Goal: Task Accomplishment & Management: Manage account settings

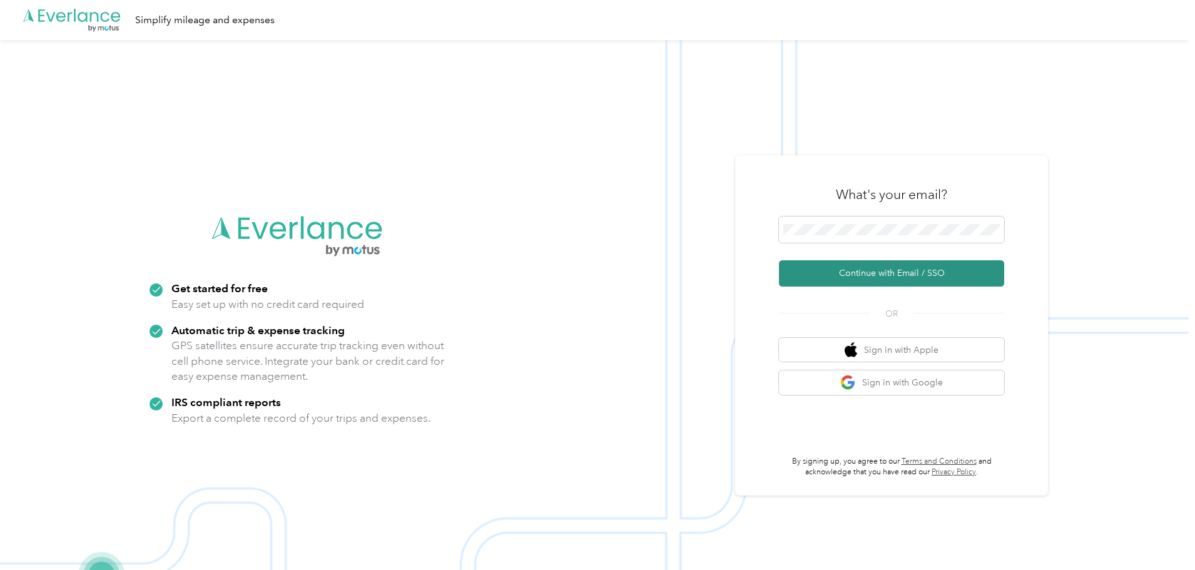
click at [876, 266] on button "Continue with Email / SSO" at bounding box center [891, 273] width 225 height 26
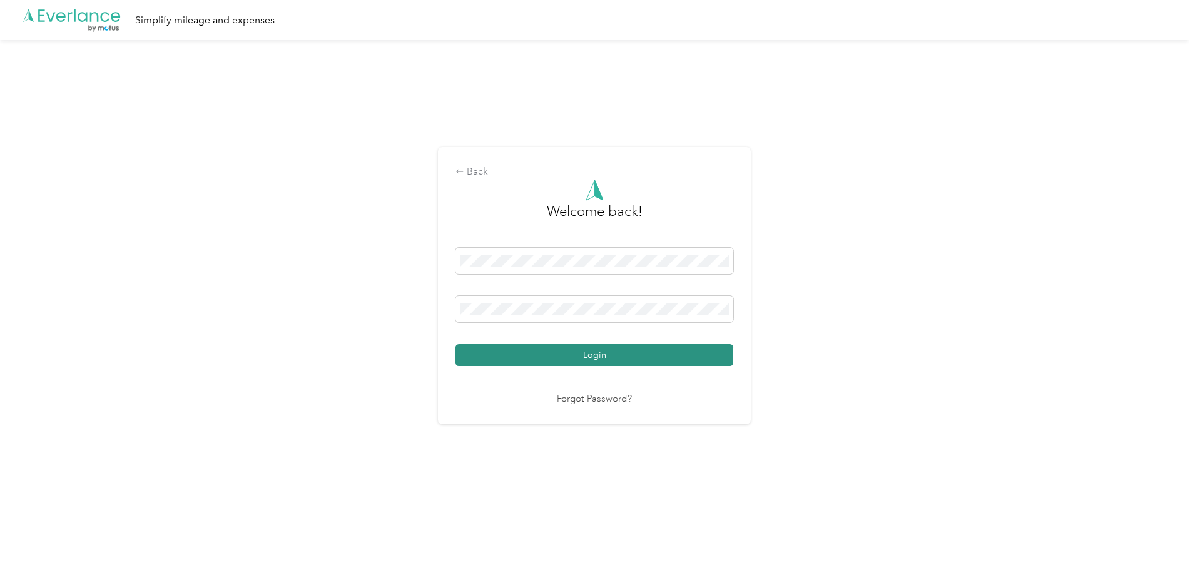
click at [578, 363] on button "Login" at bounding box center [594, 355] width 278 height 22
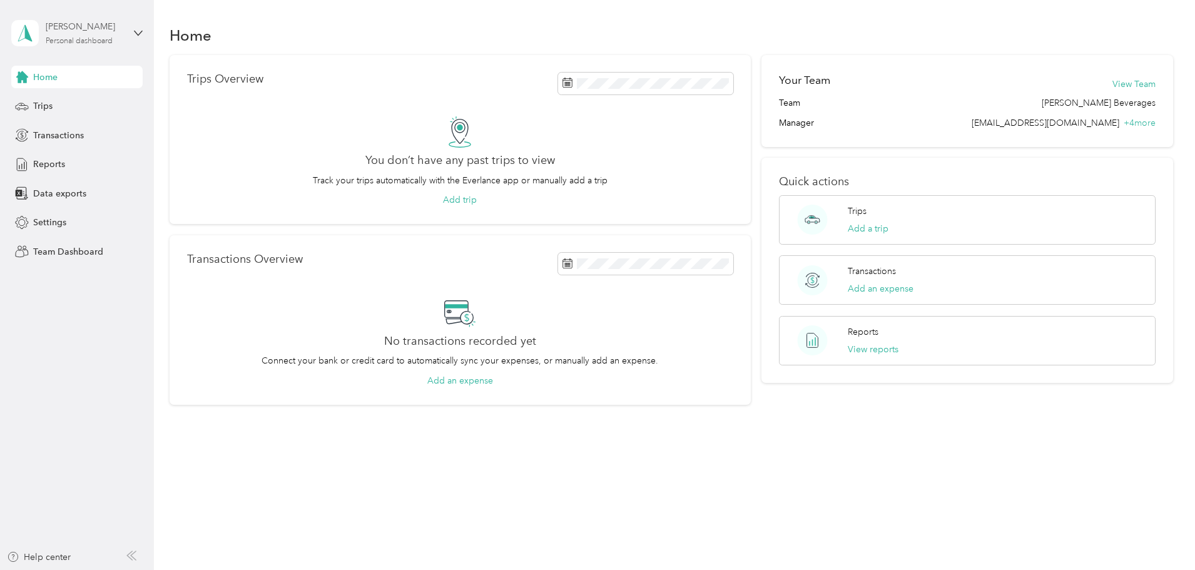
click at [80, 39] on div "Personal dashboard" at bounding box center [79, 42] width 67 height 8
click at [78, 99] on div "Team dashboard" at bounding box center [56, 102] width 67 height 13
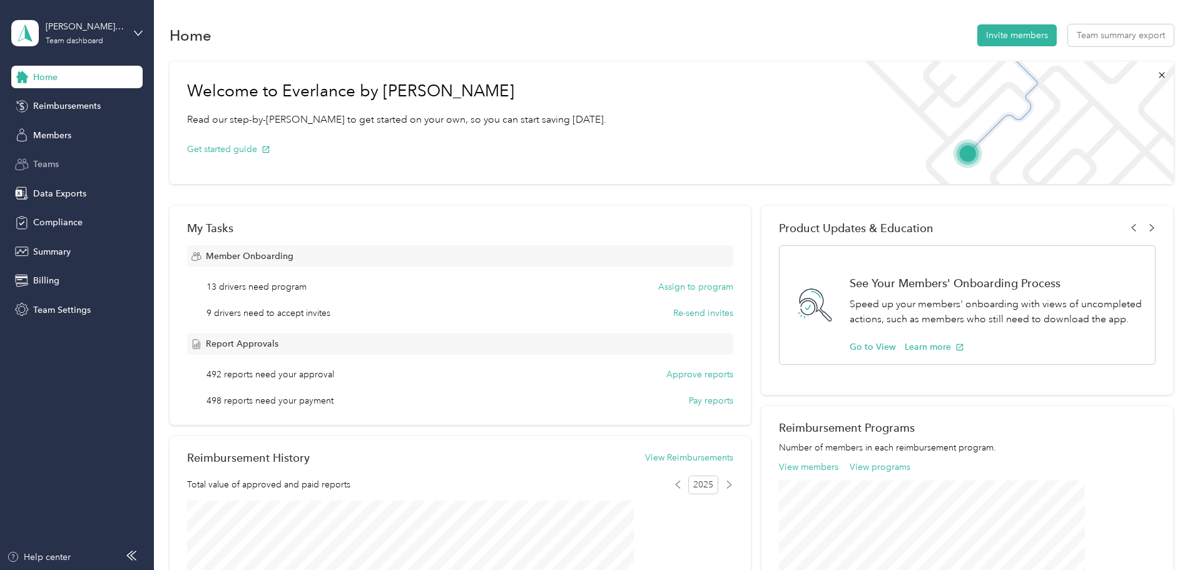
click at [40, 165] on span "Teams" at bounding box center [46, 164] width 26 height 13
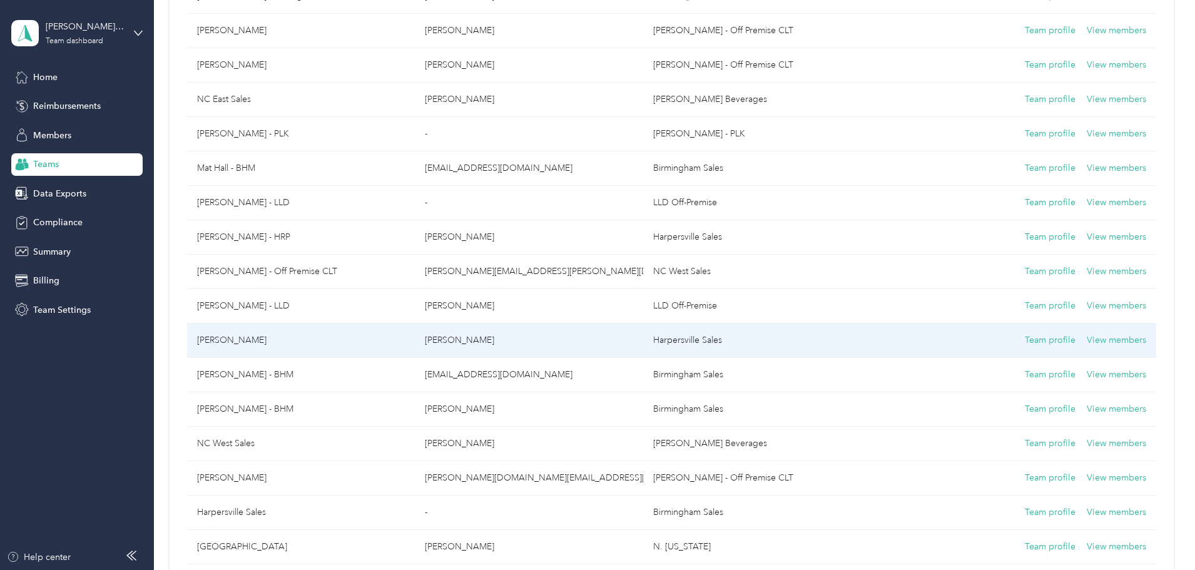
scroll to position [250, 0]
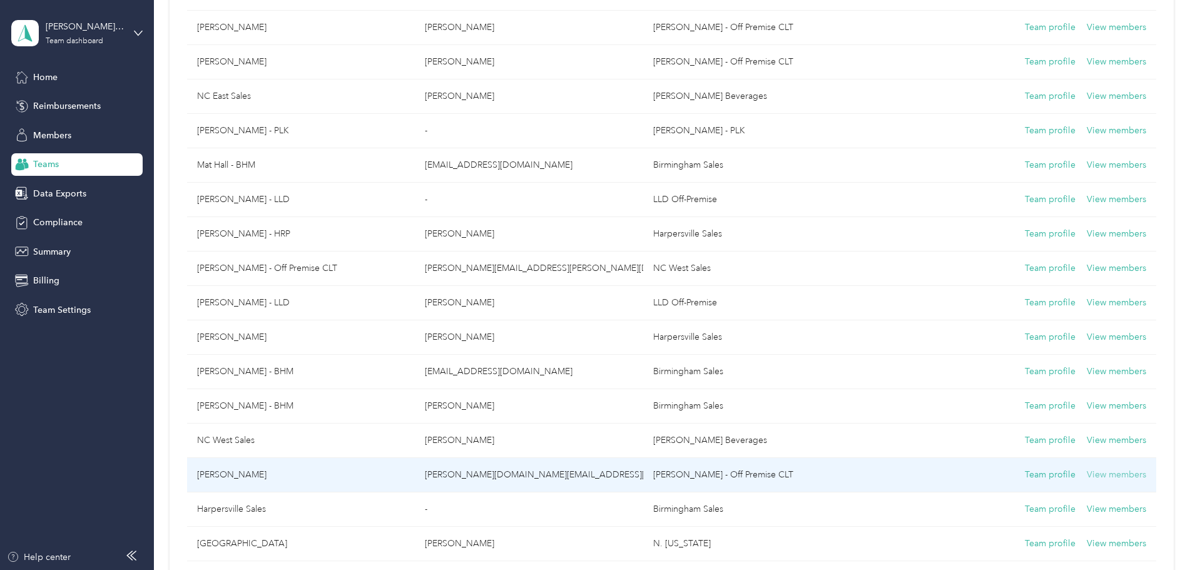
click at [1087, 472] on button "View members" at bounding box center [1116, 475] width 59 height 14
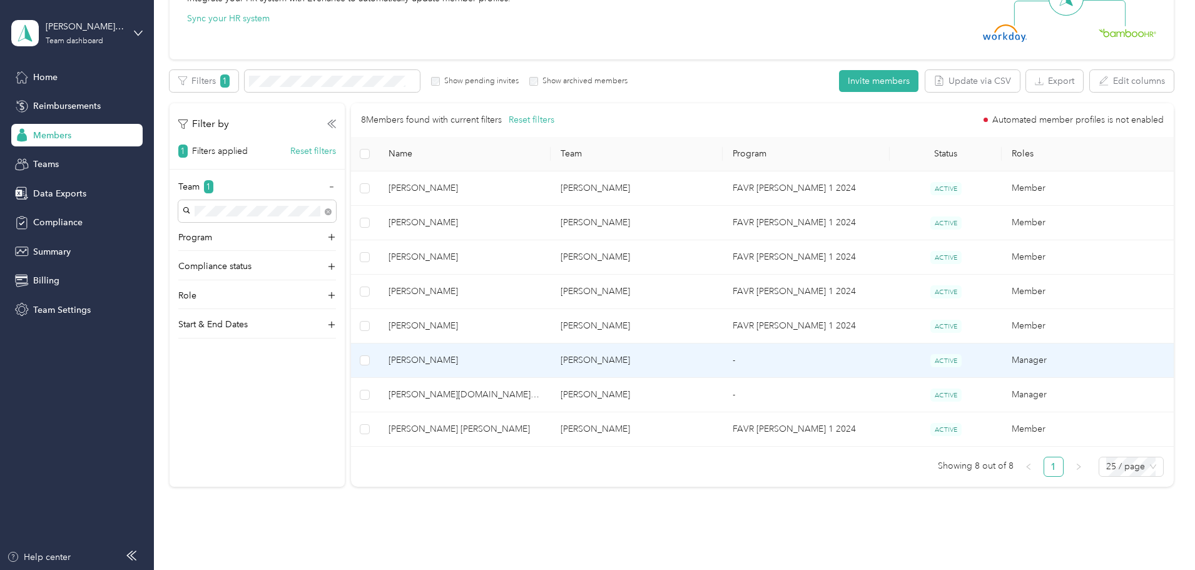
scroll to position [188, 0]
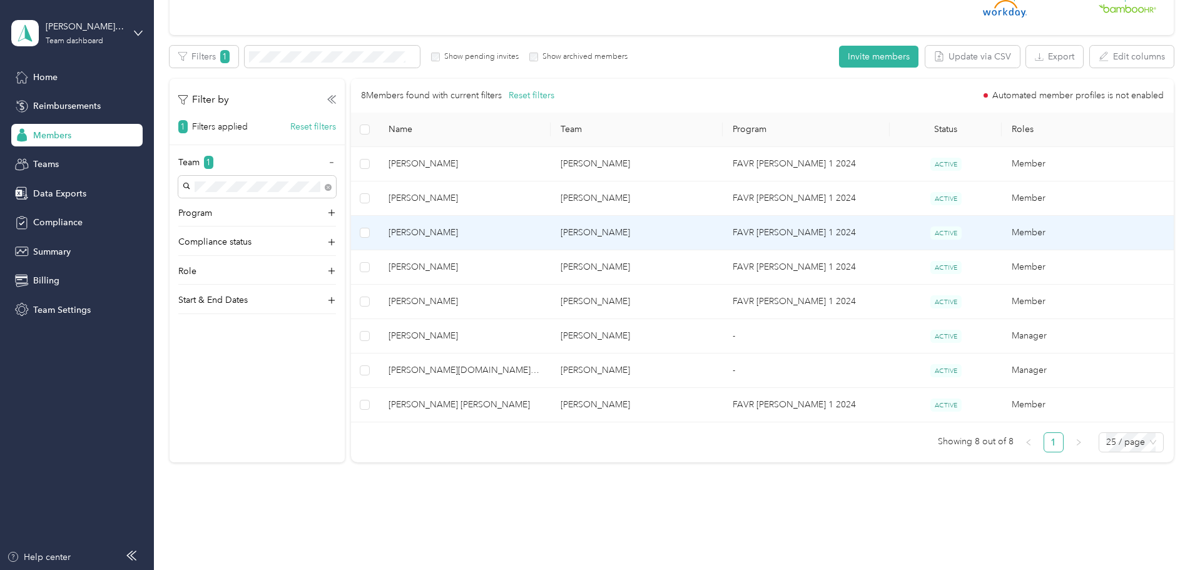
click at [541, 234] on span "[PERSON_NAME]" at bounding box center [465, 233] width 152 height 14
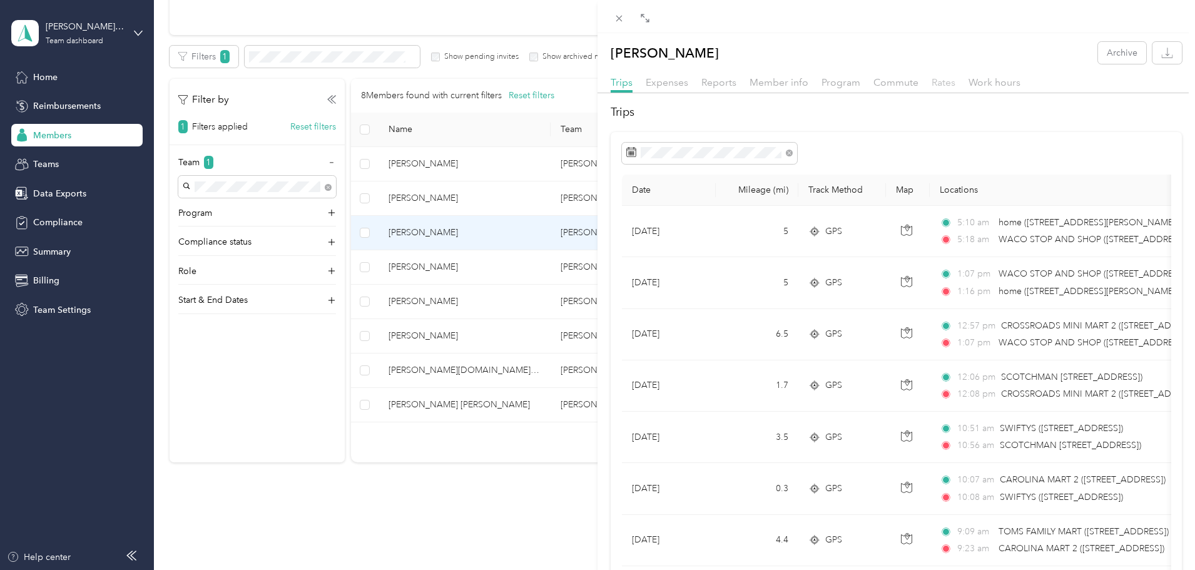
click at [938, 86] on span "Rates" at bounding box center [944, 82] width 24 height 12
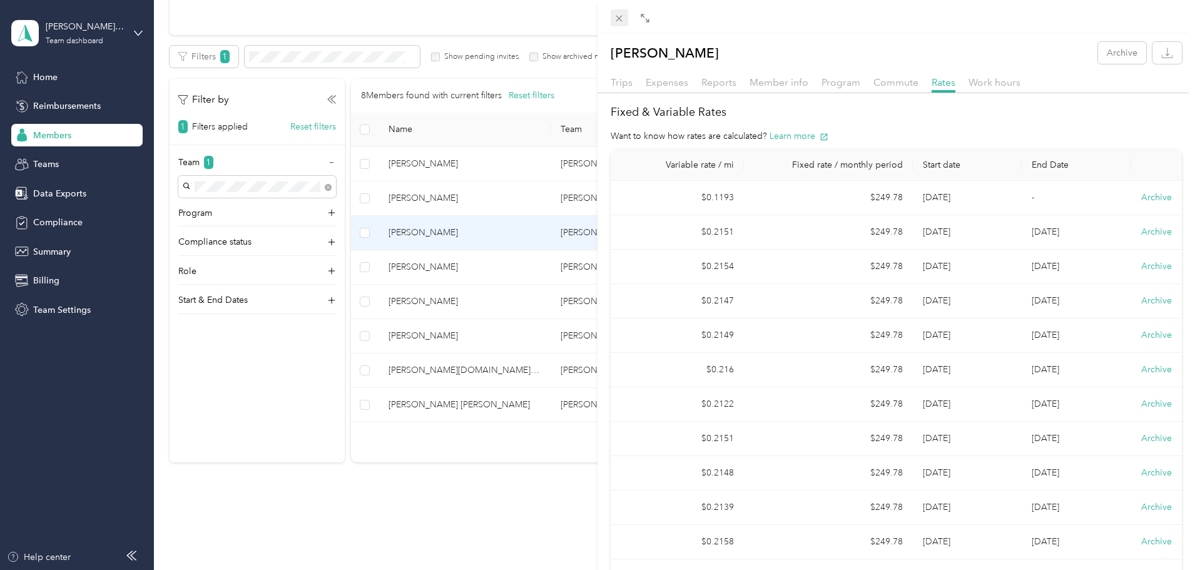
click at [621, 18] on icon at bounding box center [619, 18] width 11 height 11
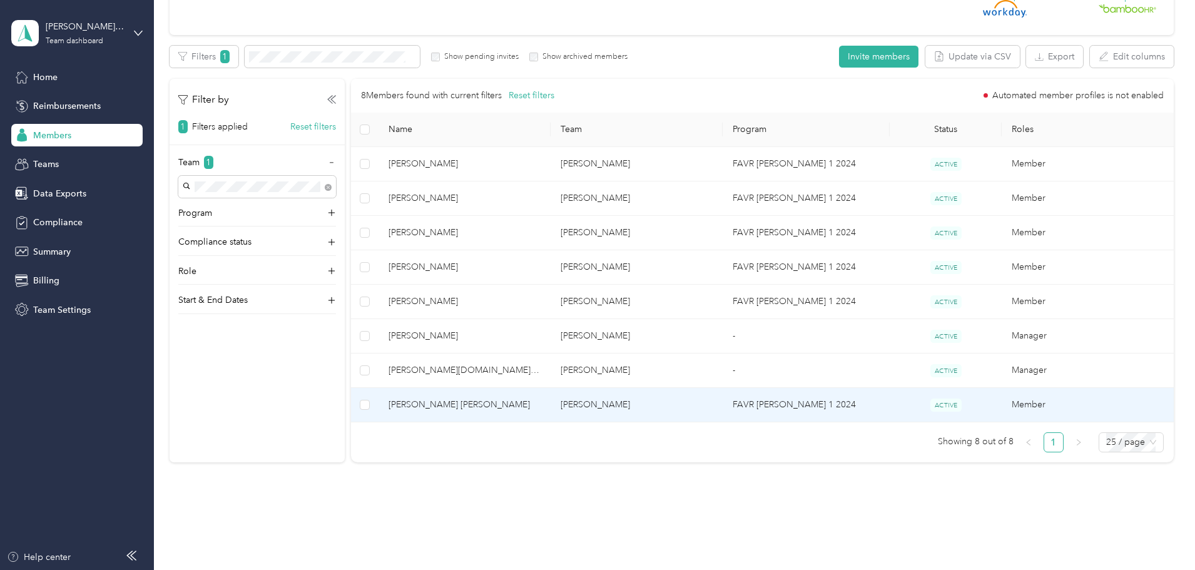
click at [621, 405] on td "[PERSON_NAME]" at bounding box center [637, 405] width 172 height 34
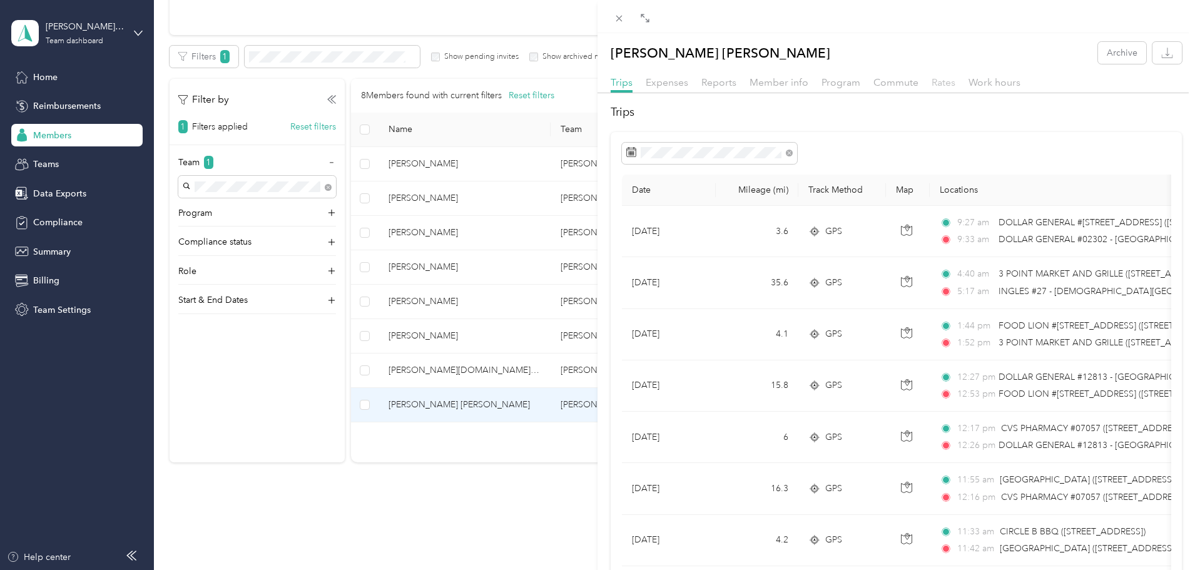
click at [935, 81] on span "Rates" at bounding box center [944, 82] width 24 height 12
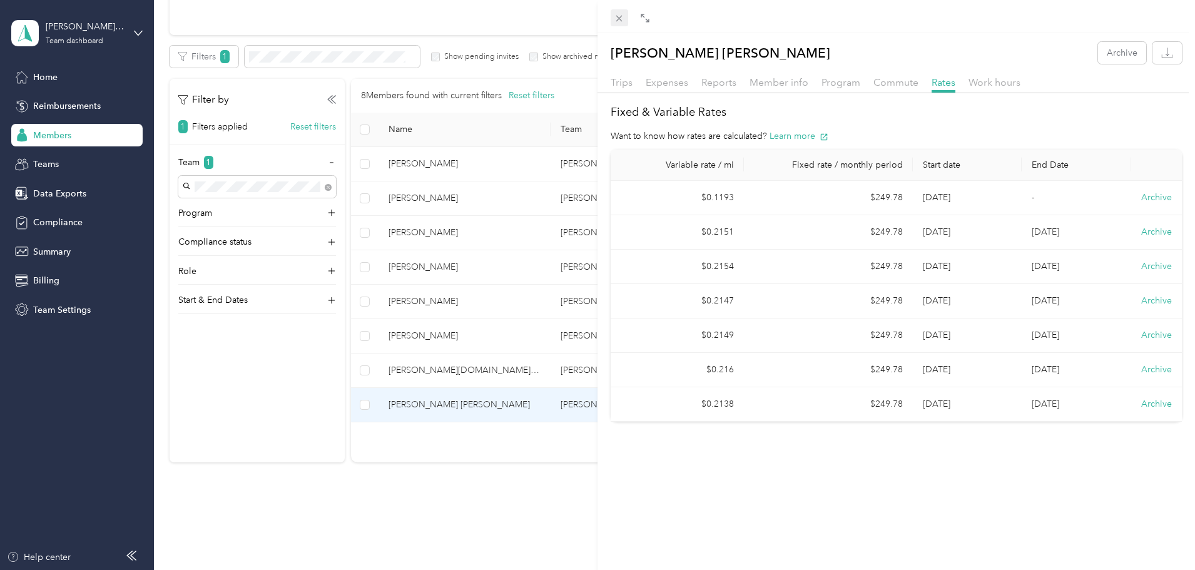
click at [619, 16] on icon at bounding box center [619, 18] width 11 height 11
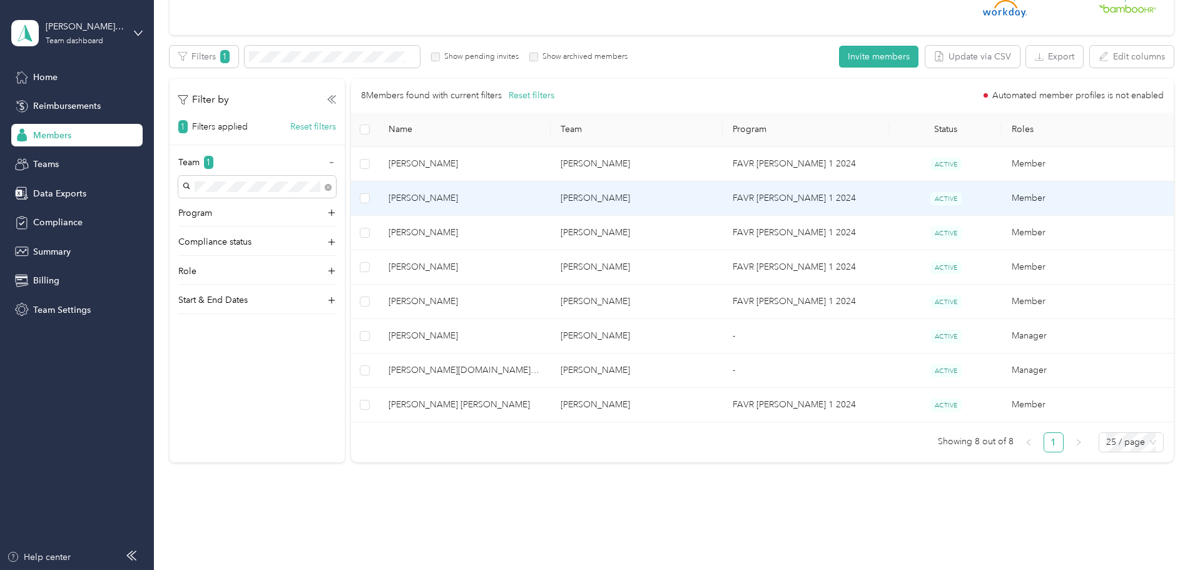
click at [541, 200] on span "[PERSON_NAME]" at bounding box center [465, 198] width 152 height 14
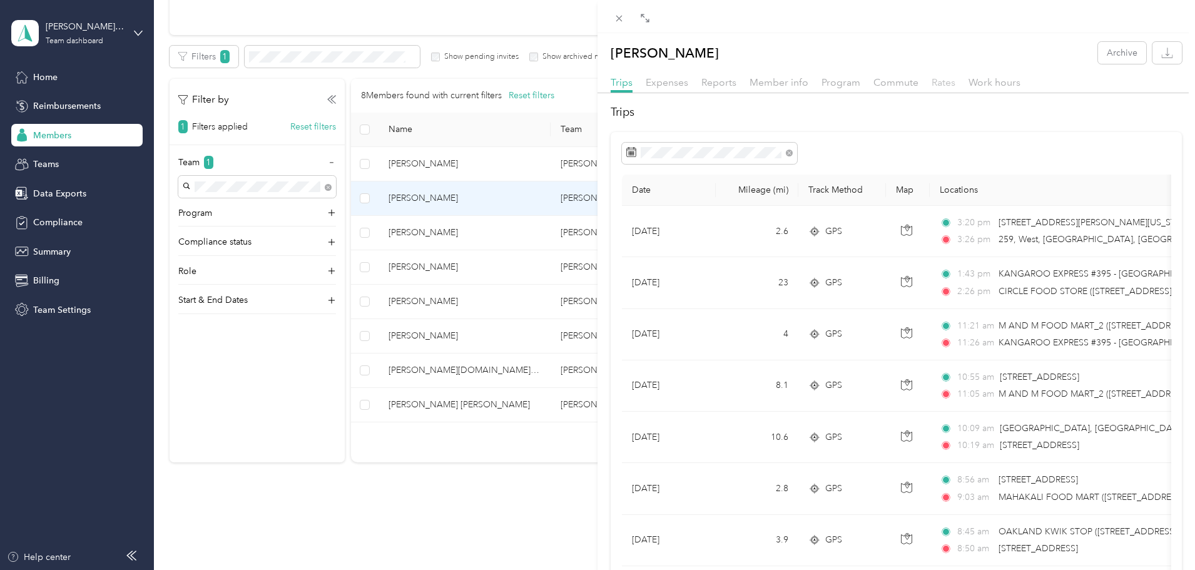
click at [945, 83] on span "Rates" at bounding box center [944, 82] width 24 height 12
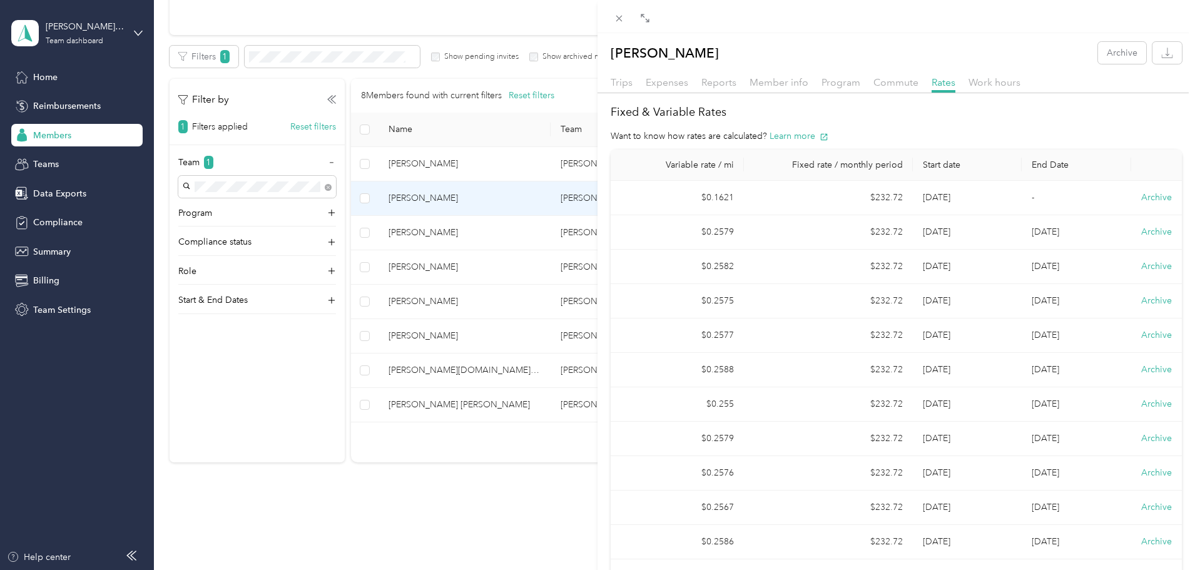
click at [410, 187] on div "[PERSON_NAME] Archive Trips Expenses Reports Member info Program Commute Rates …" at bounding box center [597, 285] width 1195 height 570
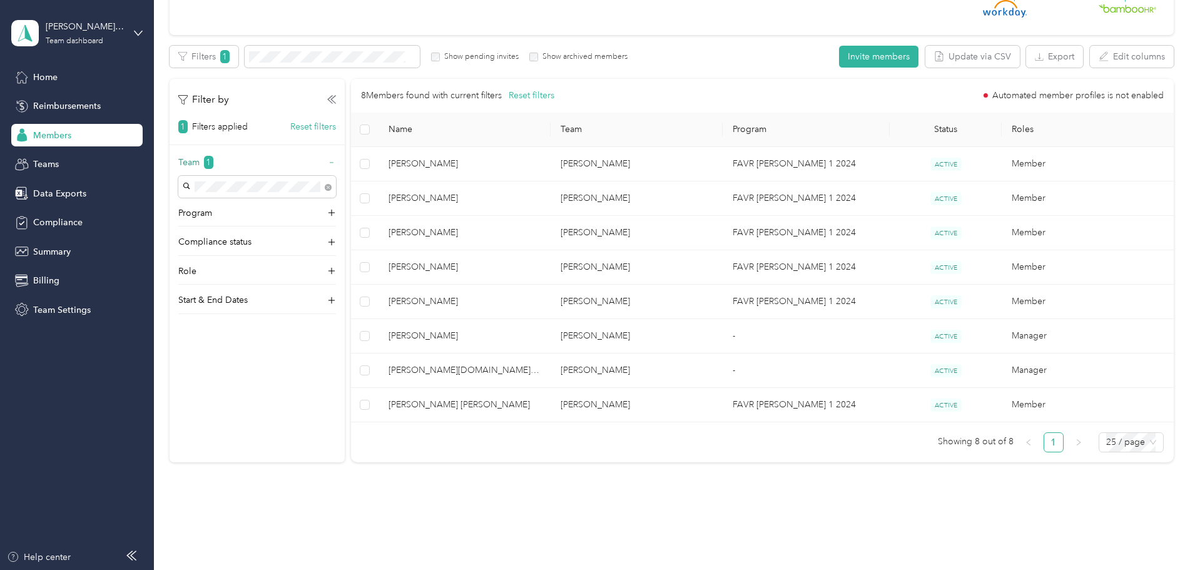
click at [200, 161] on p "Team" at bounding box center [188, 162] width 21 height 13
click at [369, 210] on div "[PERSON_NAME] [PERSON_NAME][EMAIL_ADDRESS][PERSON_NAME][DOMAIN_NAME]" at bounding box center [340, 230] width 140 height 55
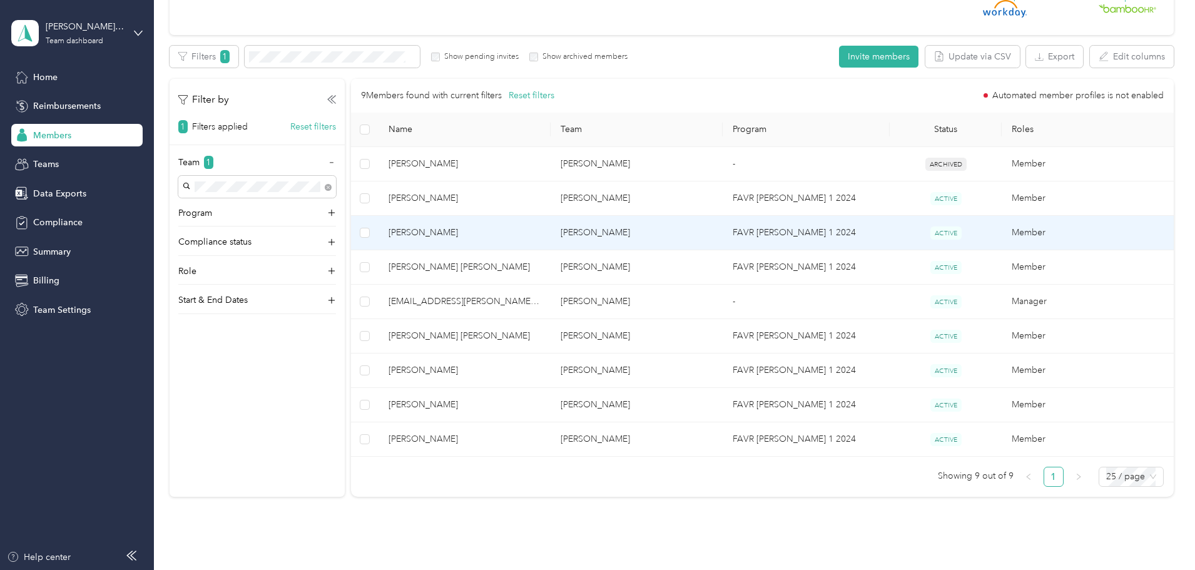
click at [487, 230] on span "[PERSON_NAME]" at bounding box center [465, 233] width 152 height 14
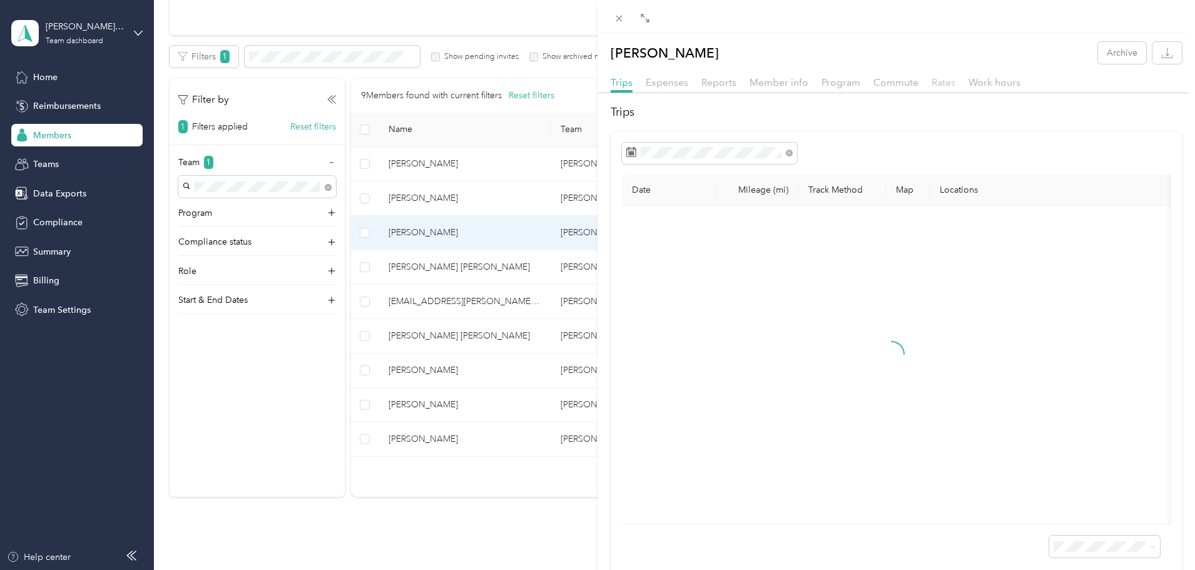
click at [938, 81] on span "Rates" at bounding box center [944, 82] width 24 height 12
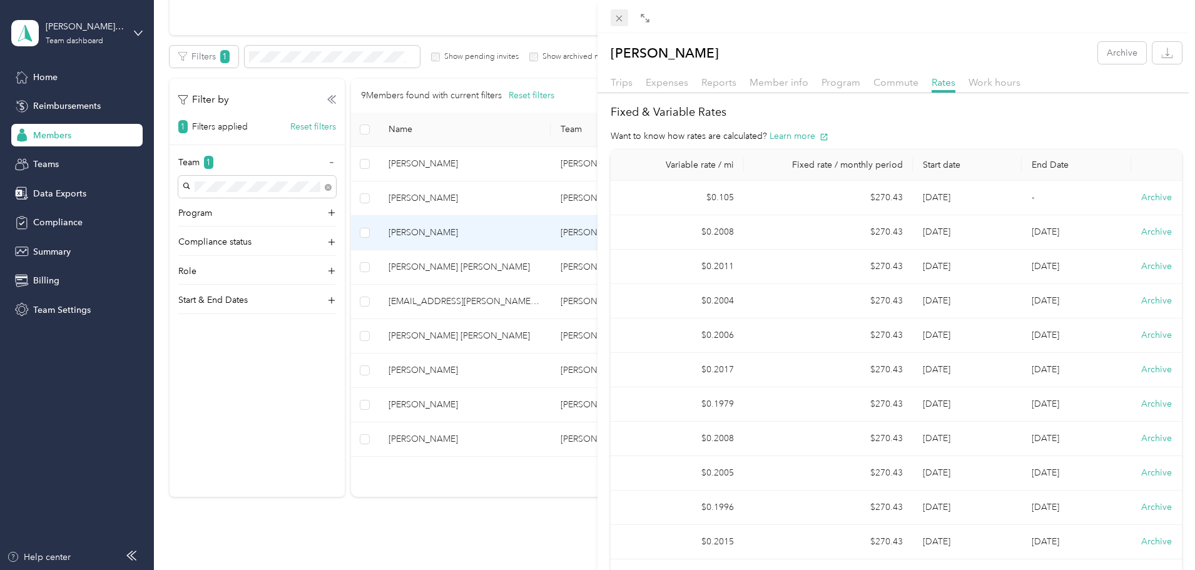
click at [616, 26] on div at bounding box center [895, 16] width 597 height 33
click at [616, 569] on div "Drag to resize Click to close [PERSON_NAME] Archive Trips Expenses Reports Memb…" at bounding box center [594, 570] width 1189 height 0
click at [621, 19] on icon at bounding box center [619, 18] width 11 height 11
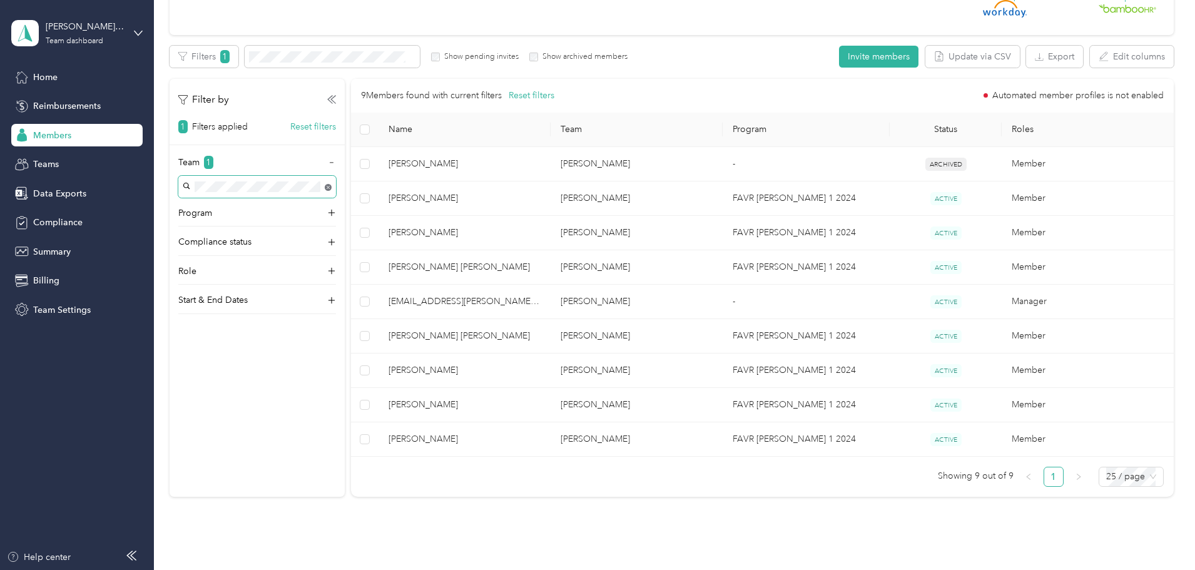
click at [414, 189] on body "[PERSON_NAME] Beverages Team dashboard Home Reimbursements Members Teams Data E…" at bounding box center [594, 285] width 1189 height 570
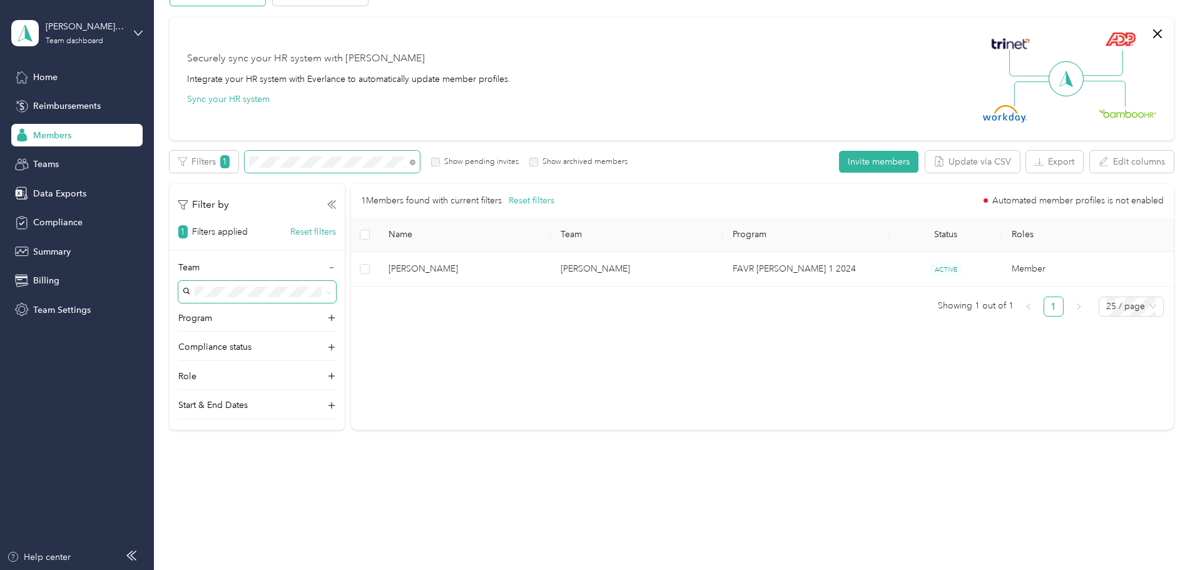
scroll to position [83, 0]
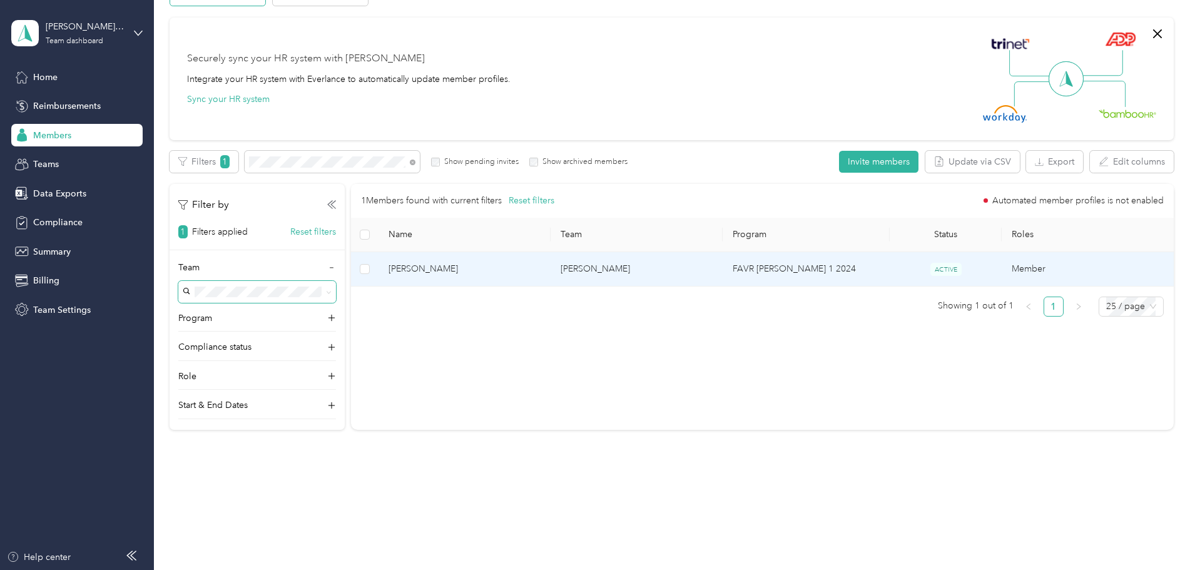
click at [519, 258] on td "[PERSON_NAME]" at bounding box center [465, 269] width 172 height 34
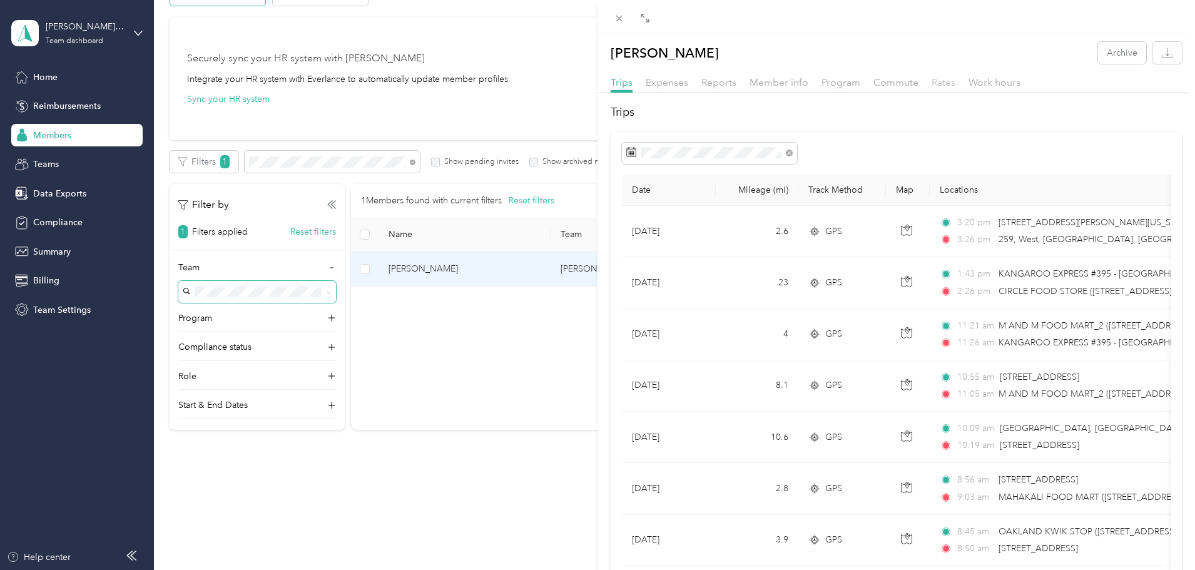
click at [948, 84] on span "Rates" at bounding box center [944, 82] width 24 height 12
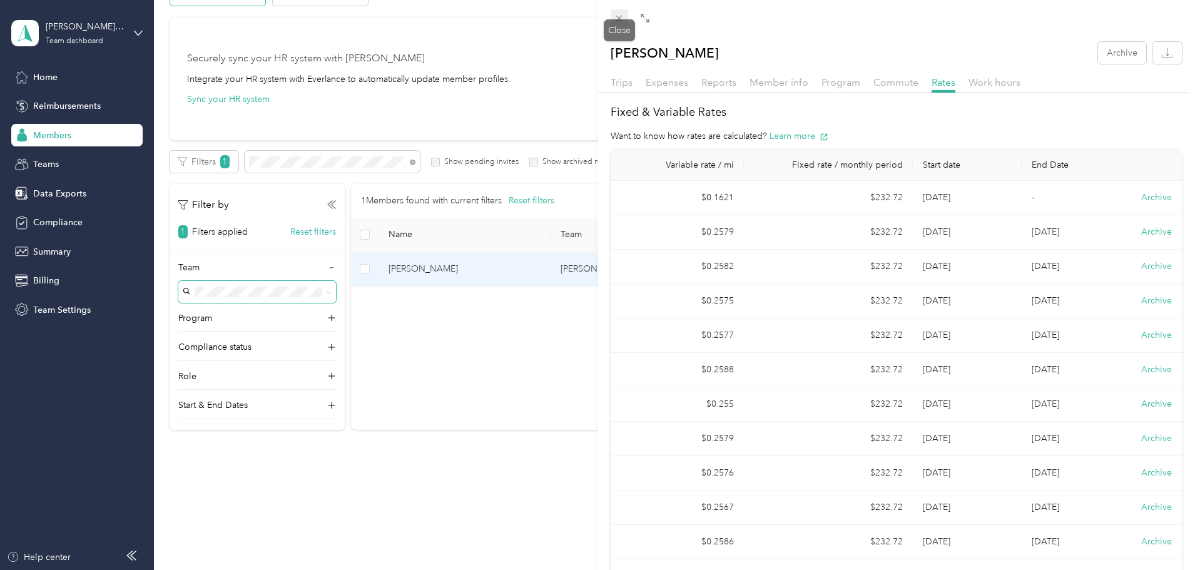
click at [616, 22] on icon at bounding box center [619, 18] width 11 height 11
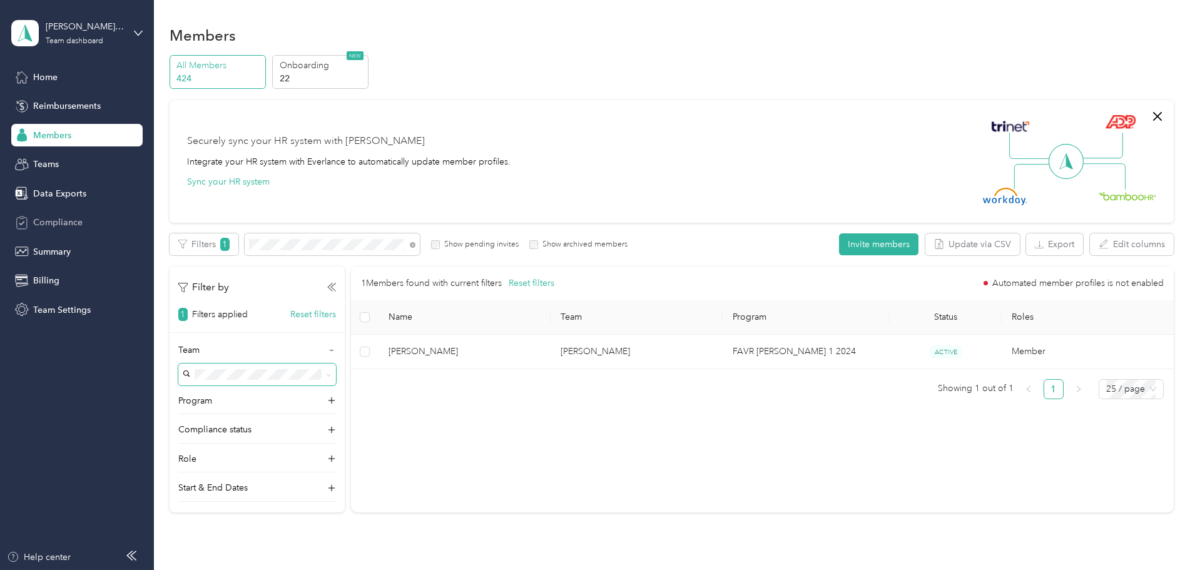
click at [63, 217] on span "Compliance" at bounding box center [57, 222] width 49 height 13
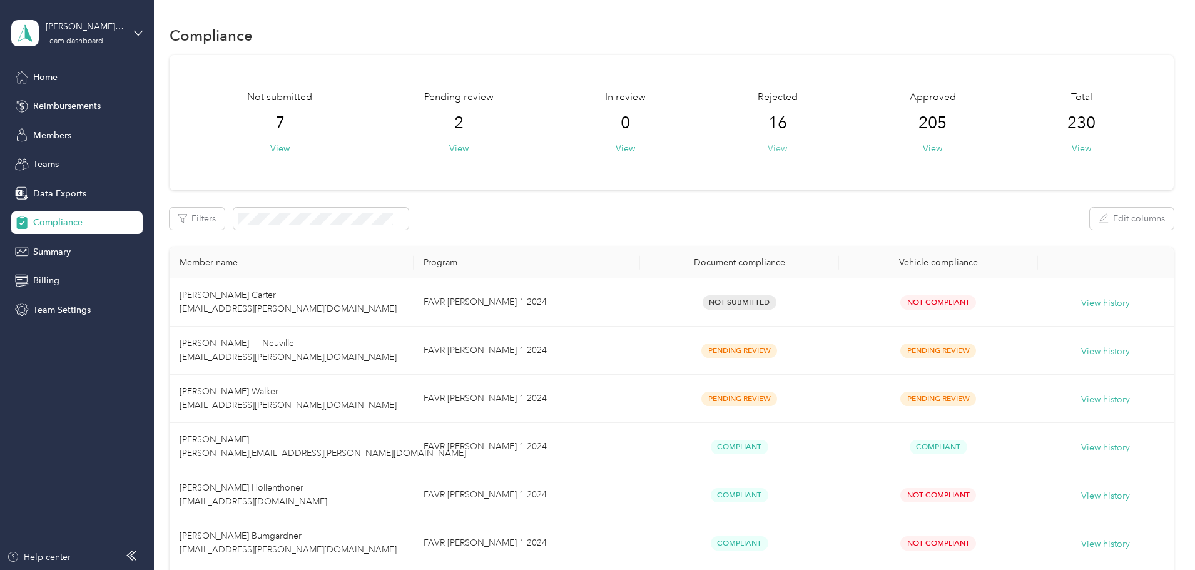
click at [771, 146] on button "View" at bounding box center [777, 148] width 19 height 13
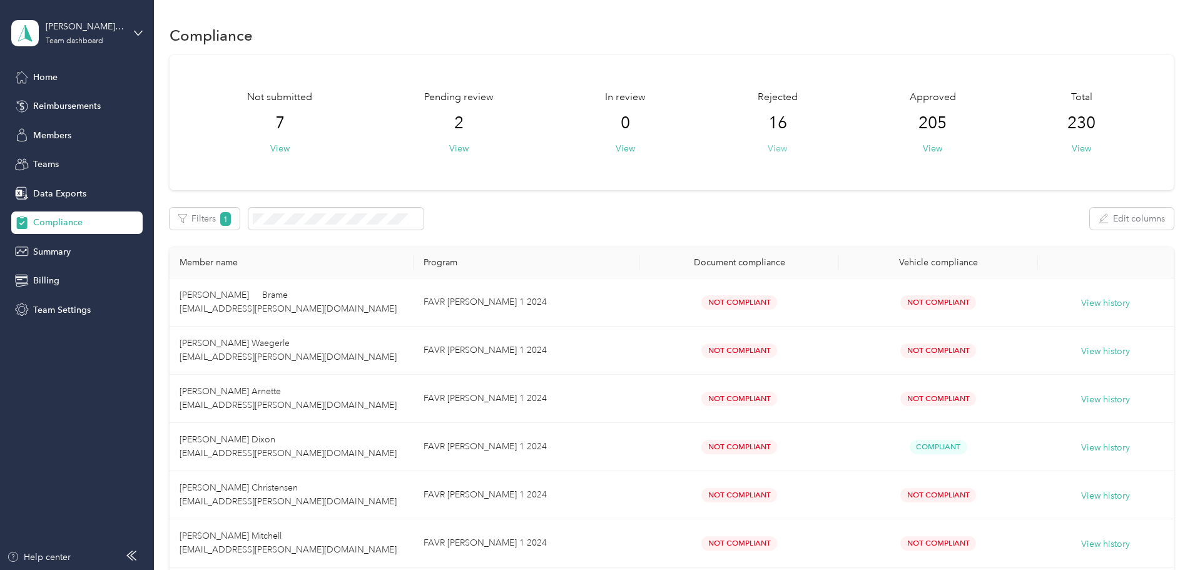
click at [768, 146] on button "View" at bounding box center [777, 148] width 19 height 13
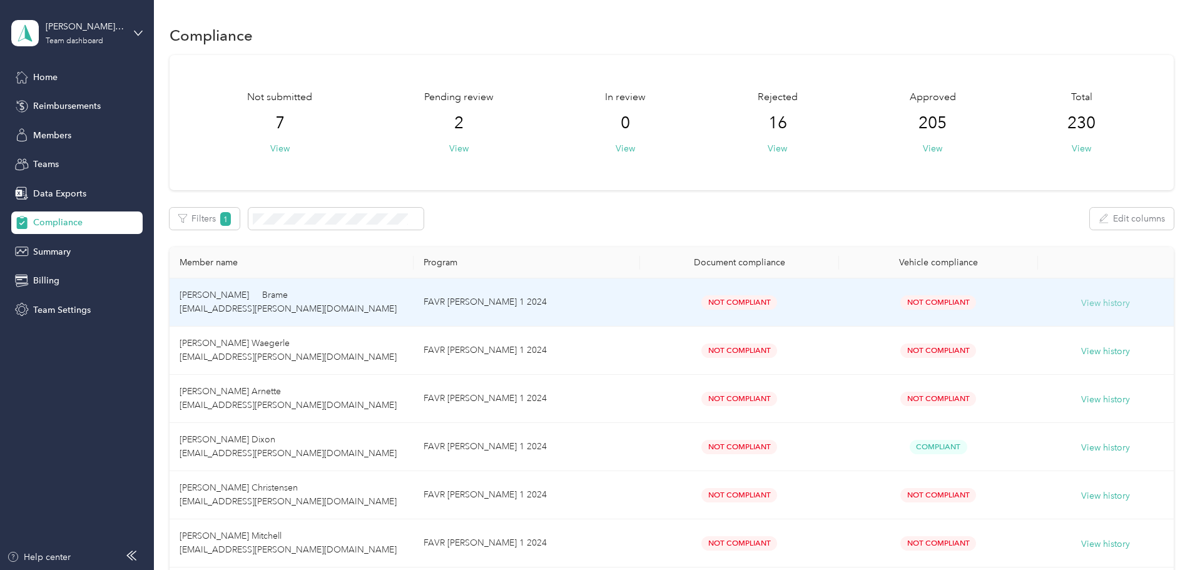
click at [1081, 300] on button "View history" at bounding box center [1105, 304] width 49 height 14
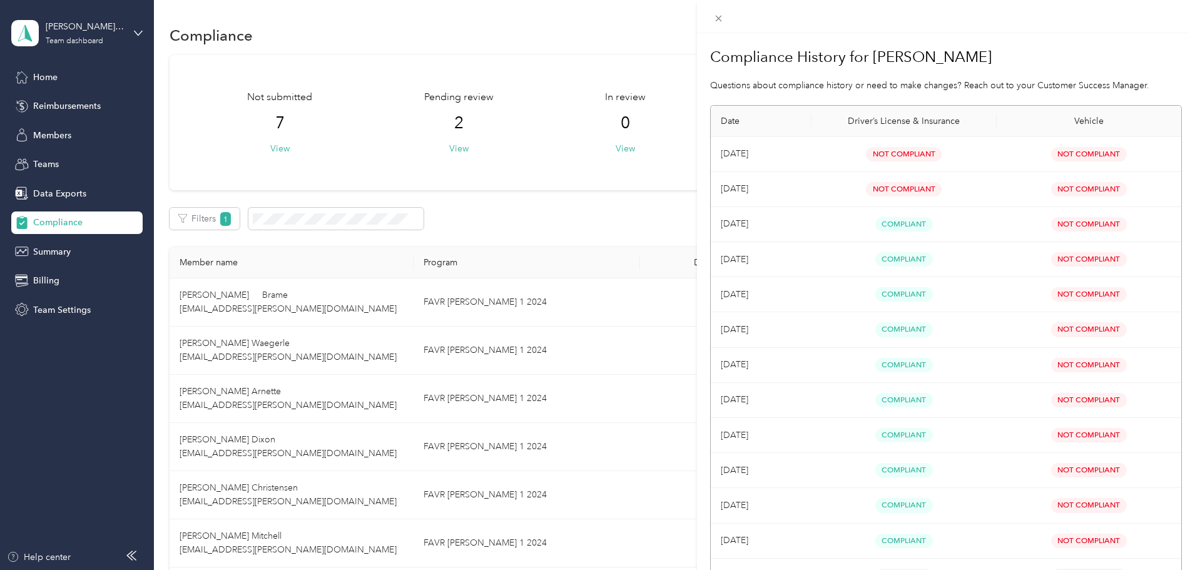
click at [614, 23] on div "Compliance History for [PERSON_NAME] Questions about compliance history or need…" at bounding box center [597, 285] width 1195 height 570
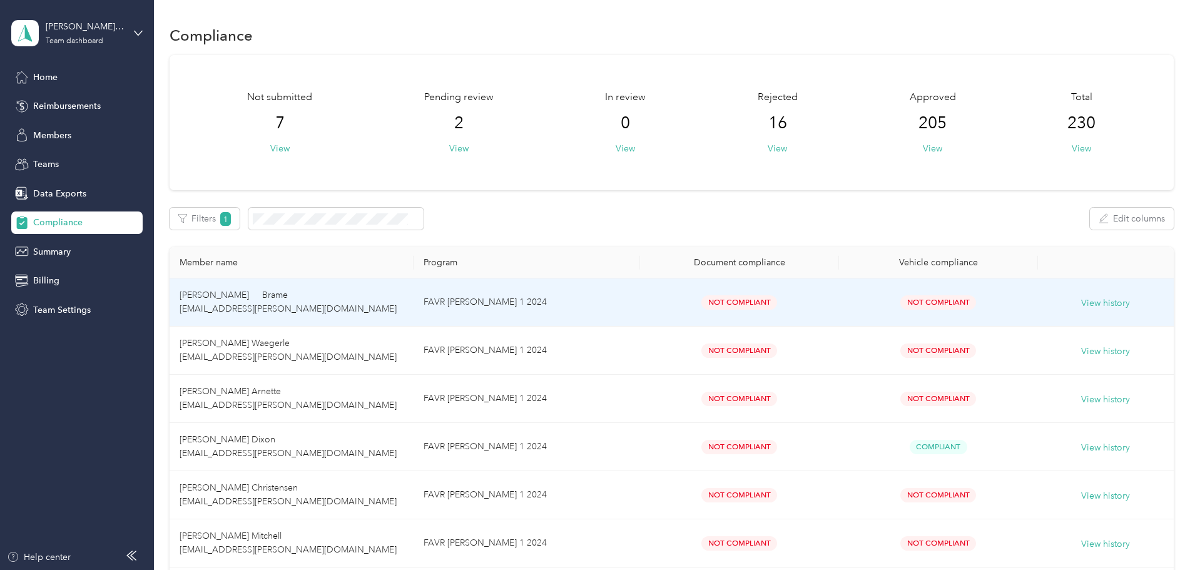
click at [320, 303] on span "[PERSON_NAME] Brame [EMAIL_ADDRESS][PERSON_NAME][DOMAIN_NAME]" at bounding box center [288, 302] width 217 height 24
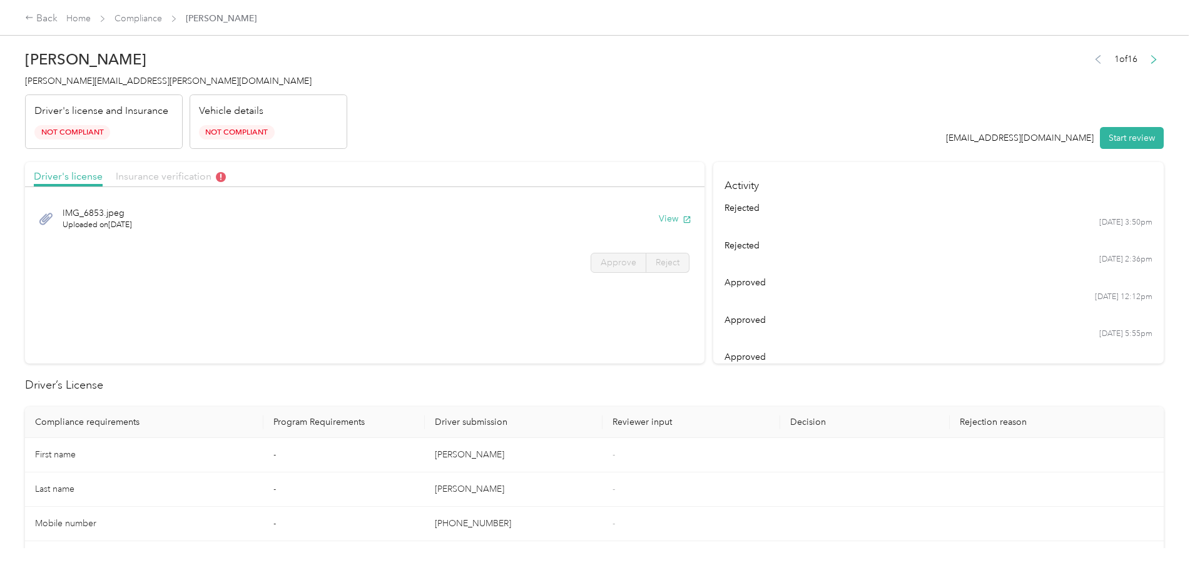
click at [226, 172] on span "Insurance verification" at bounding box center [171, 176] width 110 height 12
click at [636, 221] on div "IMG_6852.jpeg Uploaded on [DATE] View" at bounding box center [365, 219] width 662 height 42
click at [659, 218] on button "View" at bounding box center [675, 218] width 33 height 13
click at [162, 21] on link "Compliance" at bounding box center [138, 18] width 48 height 11
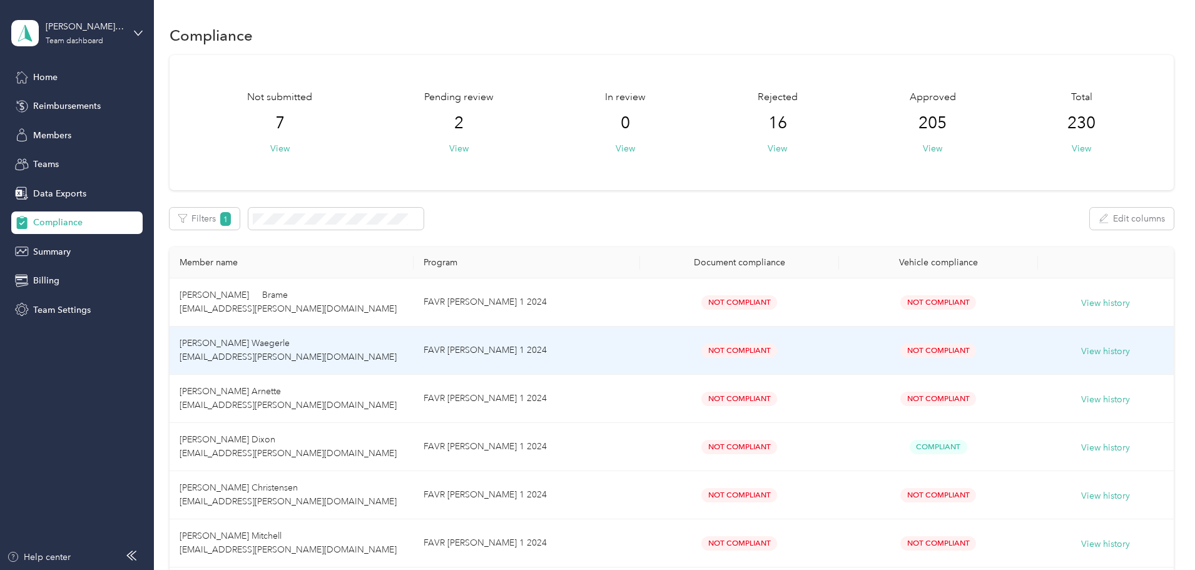
click at [333, 341] on span "[PERSON_NAME] Waegerle [EMAIL_ADDRESS][PERSON_NAME][DOMAIN_NAME]" at bounding box center [288, 350] width 217 height 24
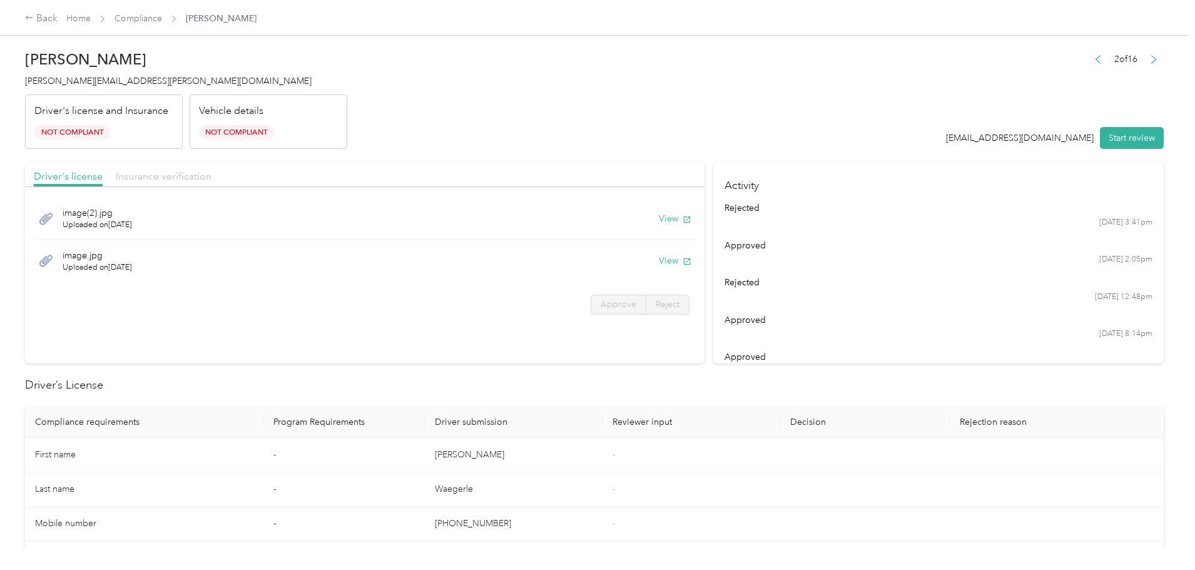
click at [211, 173] on span "Insurance verification" at bounding box center [164, 176] width 96 height 12
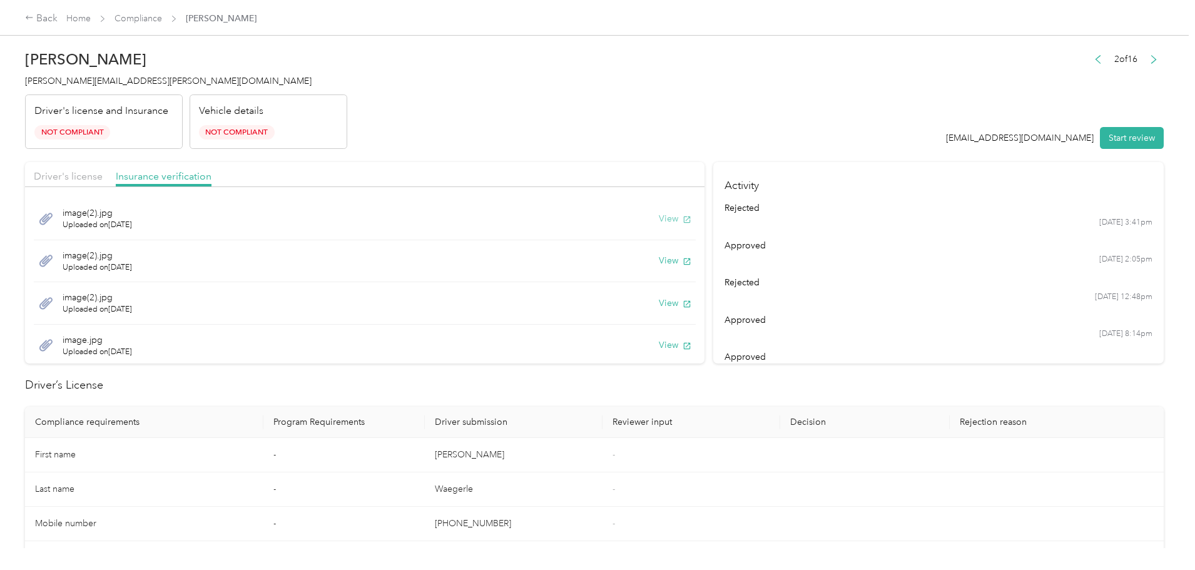
click at [659, 220] on button "View" at bounding box center [675, 218] width 33 height 13
click at [659, 259] on button "View" at bounding box center [675, 260] width 33 height 13
click at [162, 22] on link "Compliance" at bounding box center [138, 18] width 48 height 11
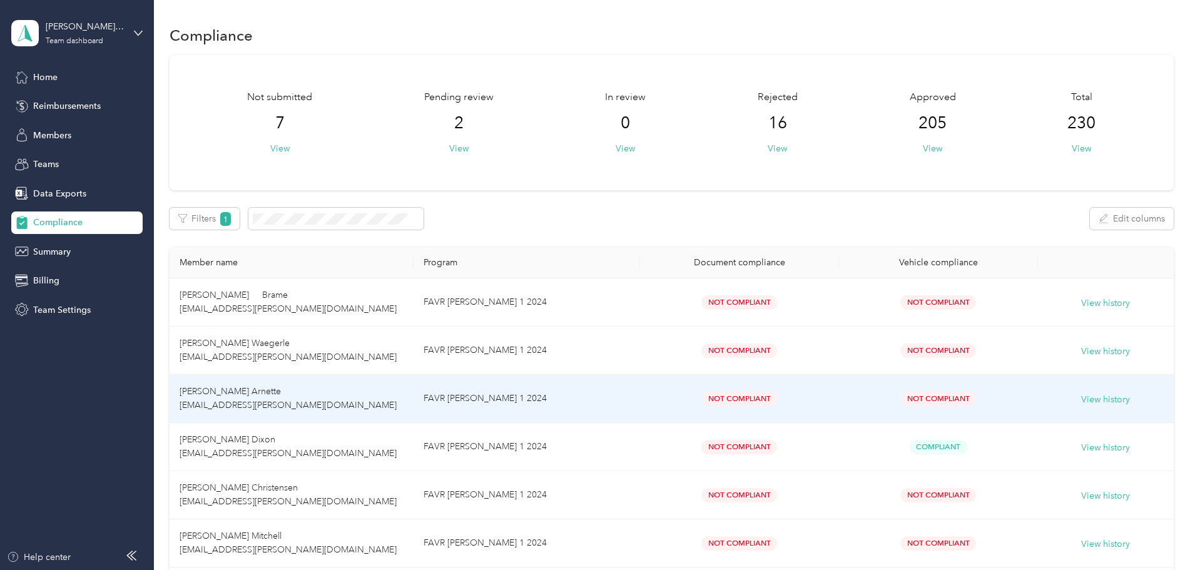
click at [312, 392] on span "[PERSON_NAME] Arnette [EMAIL_ADDRESS][PERSON_NAME][DOMAIN_NAME]" at bounding box center [288, 398] width 217 height 24
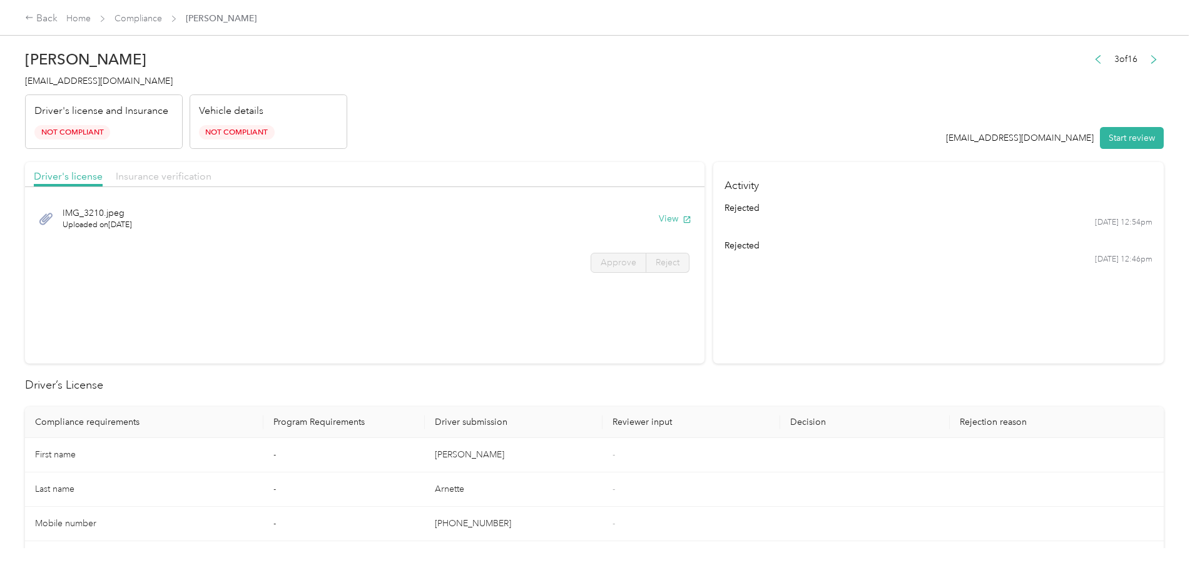
click at [211, 180] on span "Insurance verification" at bounding box center [164, 176] width 96 height 12
click at [659, 222] on button "View" at bounding box center [675, 218] width 33 height 13
click at [162, 20] on link "Compliance" at bounding box center [138, 18] width 48 height 11
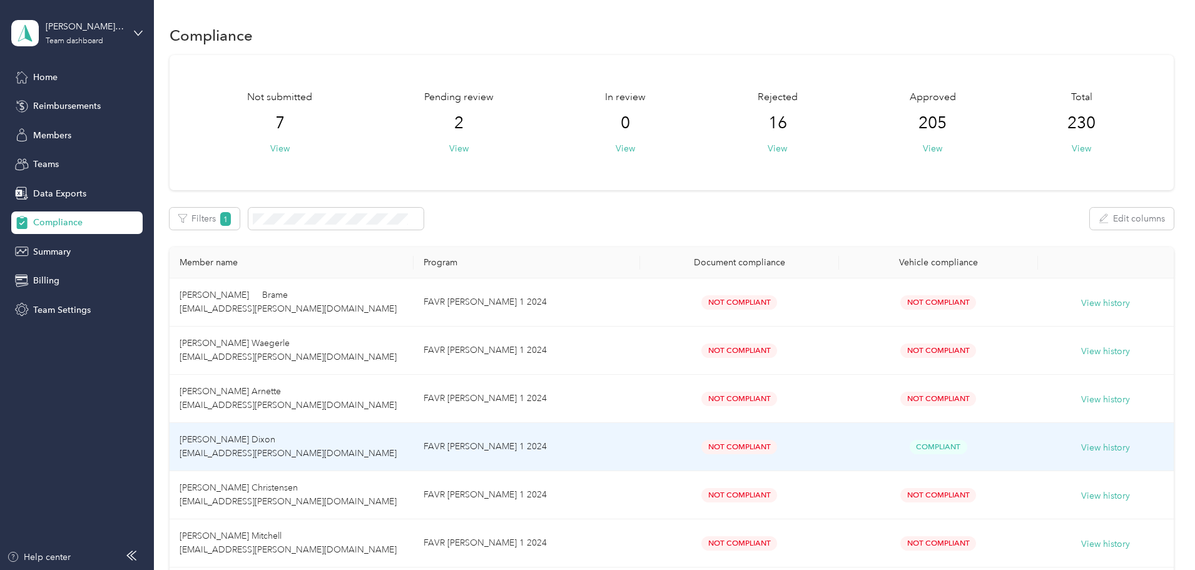
click at [283, 452] on span "[PERSON_NAME] Dixon [EMAIL_ADDRESS][PERSON_NAME][DOMAIN_NAME]" at bounding box center [288, 446] width 217 height 24
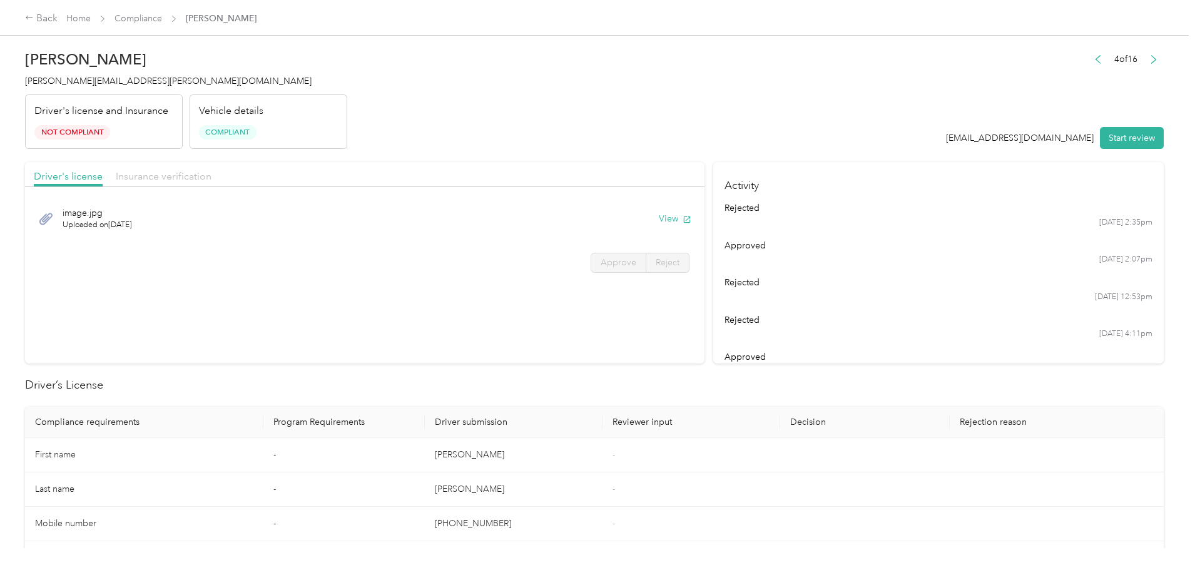
click at [211, 176] on span "Insurance verification" at bounding box center [164, 176] width 96 height 12
click at [659, 217] on button "View" at bounding box center [675, 218] width 33 height 13
click at [162, 13] on span "Compliance" at bounding box center [138, 18] width 48 height 13
click at [162, 24] on link "Compliance" at bounding box center [138, 18] width 48 height 11
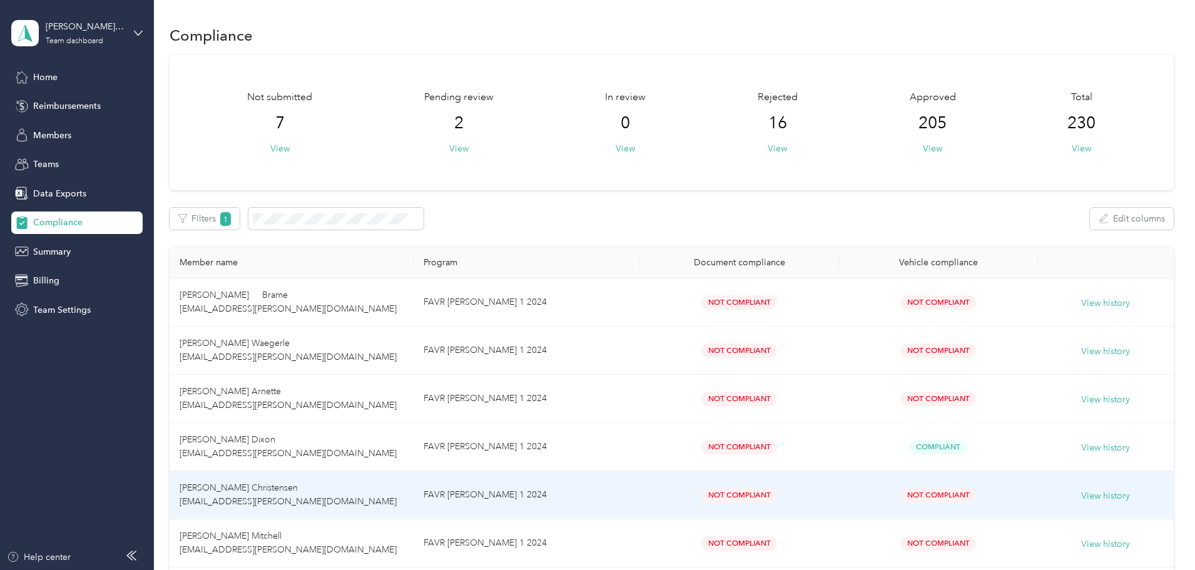
click at [285, 481] on td "[PERSON_NAME] Christensen [EMAIL_ADDRESS][PERSON_NAME][DOMAIN_NAME]" at bounding box center [292, 495] width 244 height 48
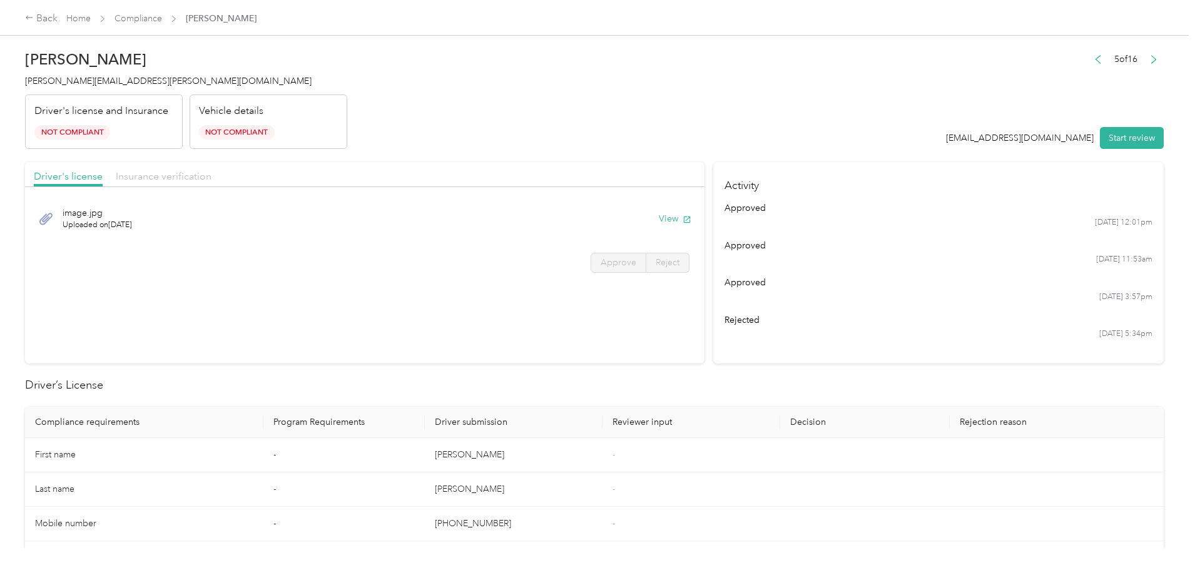
click at [211, 175] on span "Insurance verification" at bounding box center [164, 176] width 96 height 12
click at [659, 218] on button "View" at bounding box center [675, 218] width 33 height 13
click at [103, 178] on span "Driver's license" at bounding box center [68, 176] width 69 height 12
click at [659, 219] on button "View" at bounding box center [675, 218] width 33 height 13
click at [162, 21] on link "Compliance" at bounding box center [138, 18] width 48 height 11
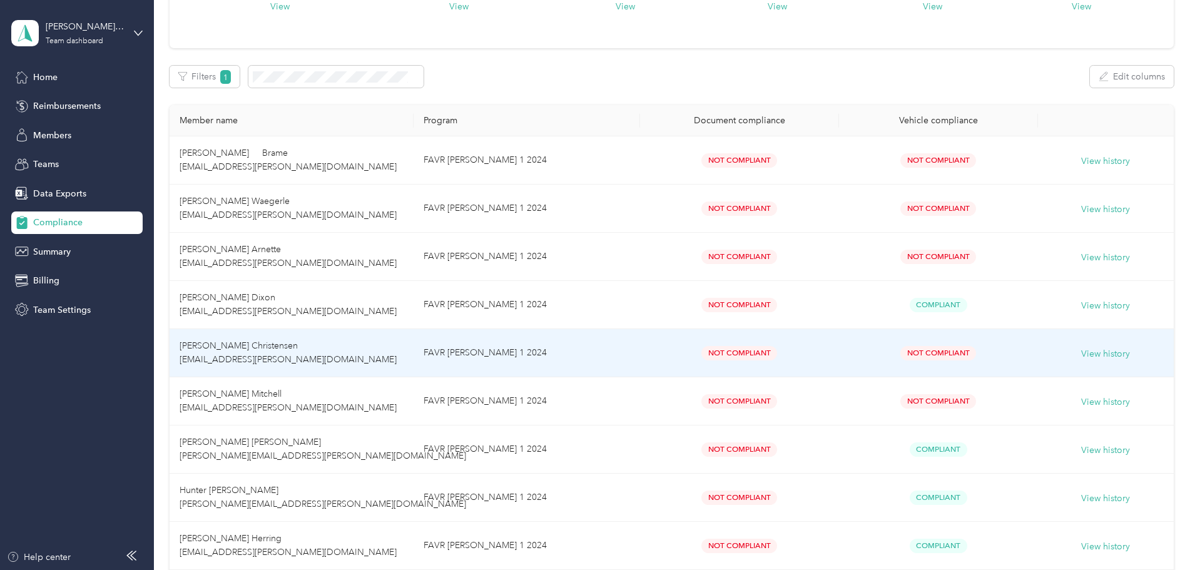
scroll to position [250, 0]
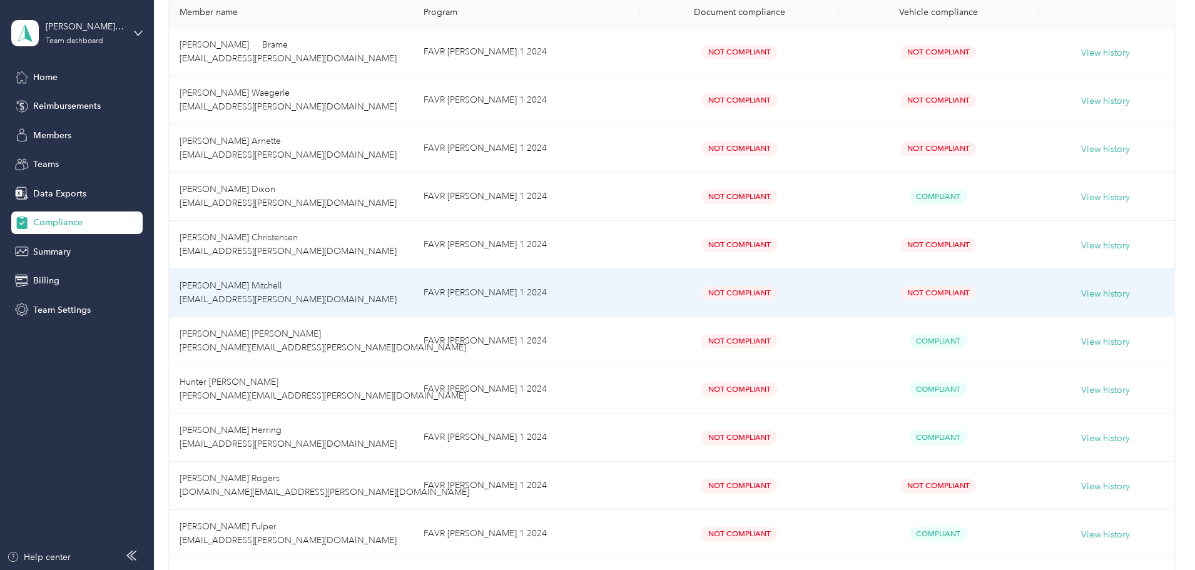
click at [284, 285] on span "[PERSON_NAME] Mitchell [EMAIL_ADDRESS][PERSON_NAME][DOMAIN_NAME]" at bounding box center [288, 292] width 217 height 24
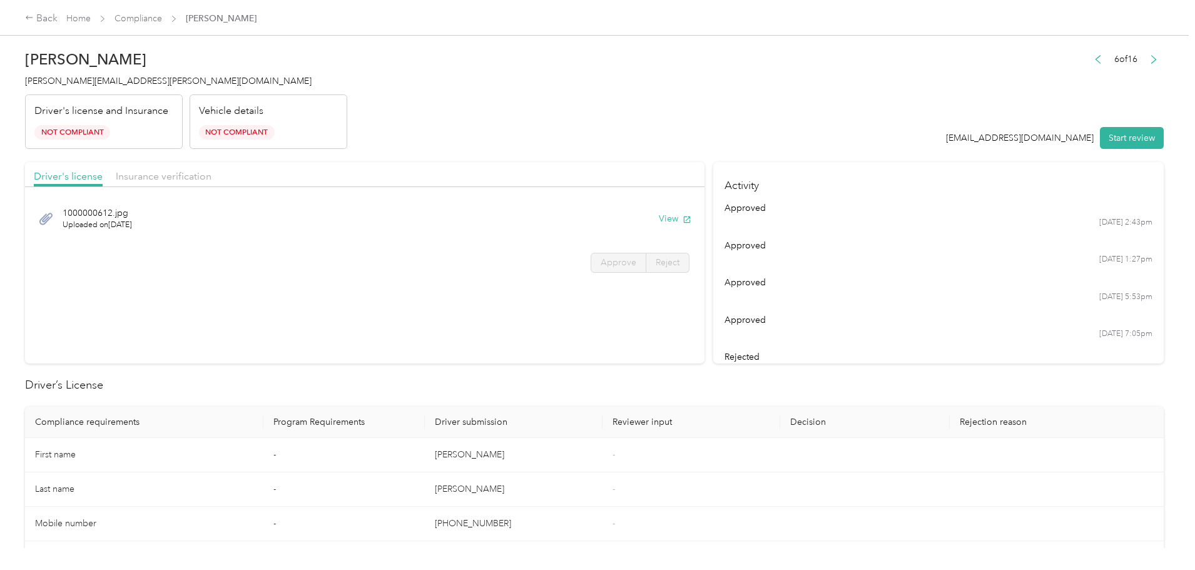
click at [211, 182] on div "Insurance verification" at bounding box center [164, 177] width 96 height 16
click at [659, 218] on button "View" at bounding box center [675, 218] width 33 height 13
click at [162, 17] on link "Compliance" at bounding box center [138, 18] width 48 height 11
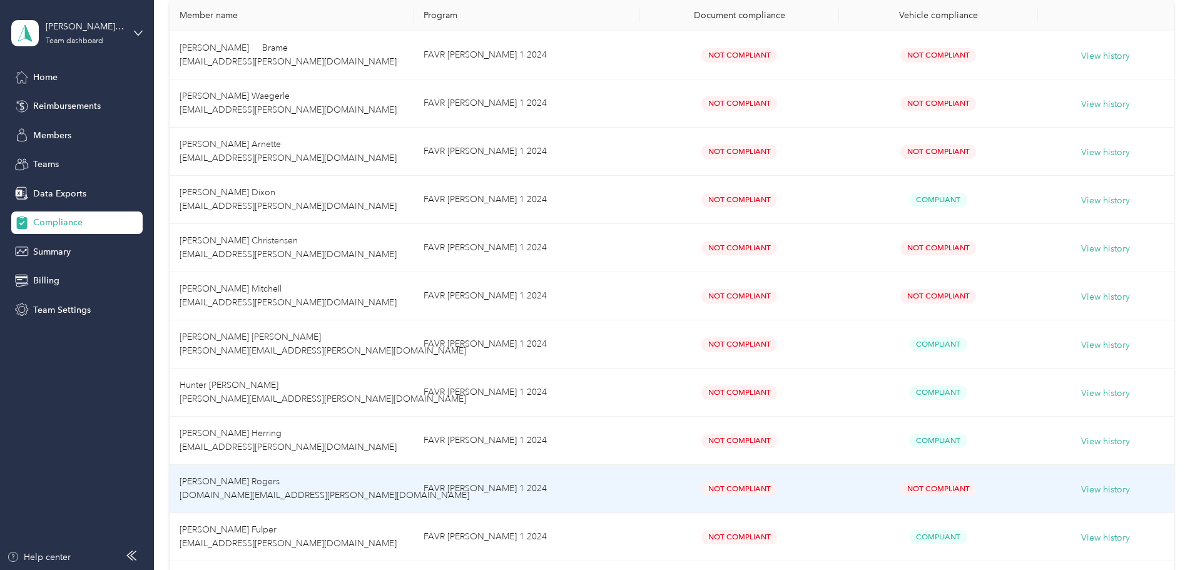
scroll to position [313, 0]
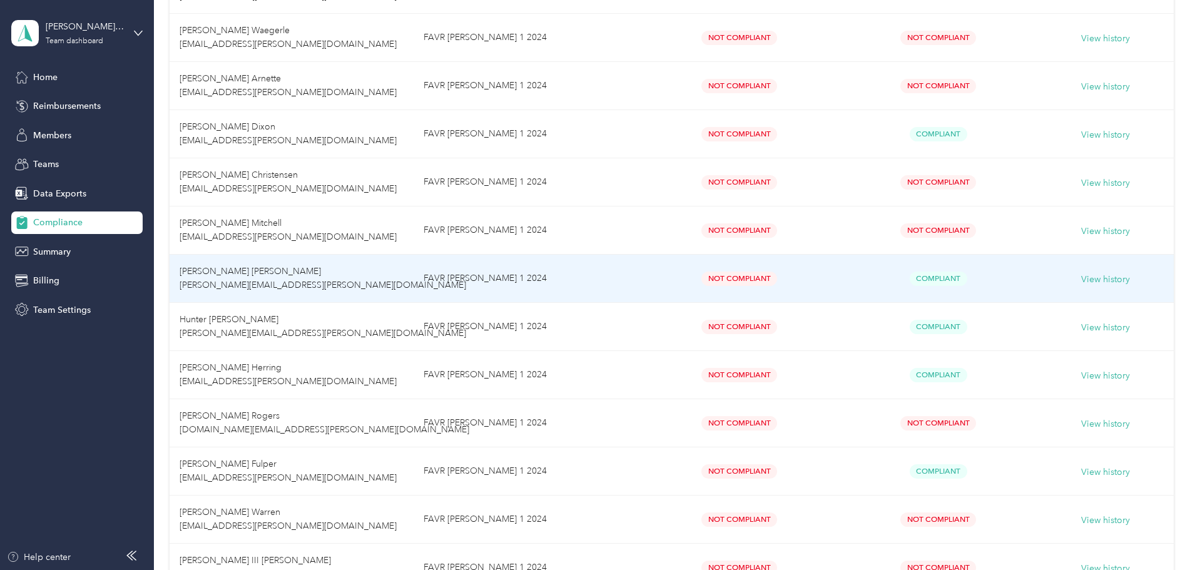
click at [313, 280] on span "[PERSON_NAME] [PERSON_NAME] [PERSON_NAME][EMAIL_ADDRESS][PERSON_NAME][DOMAIN_NA…" at bounding box center [323, 278] width 287 height 24
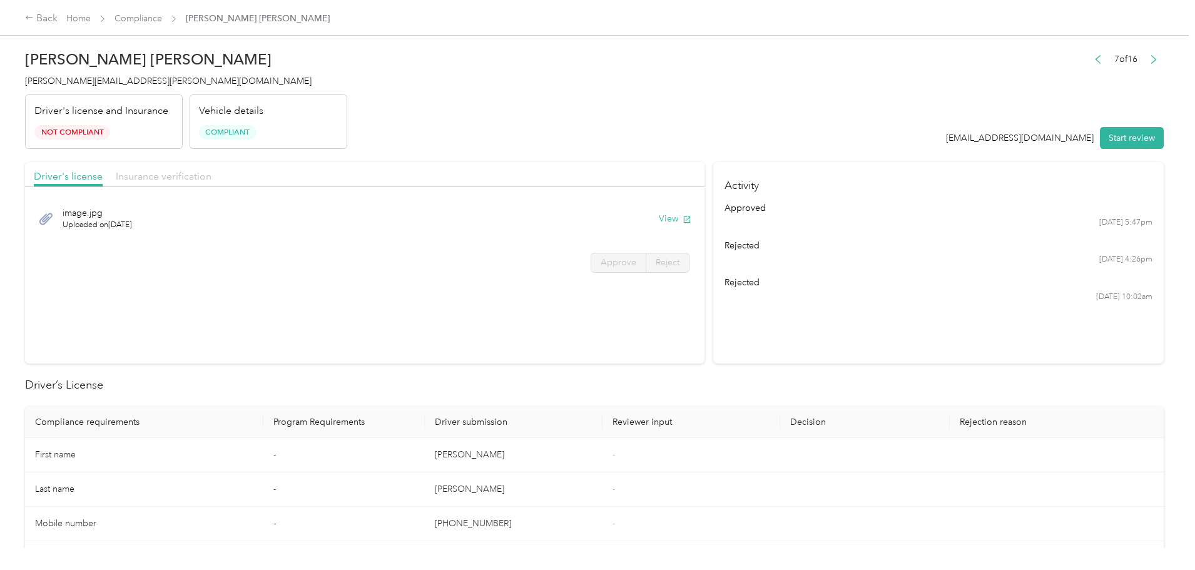
click at [211, 174] on span "Insurance verification" at bounding box center [164, 176] width 96 height 12
click at [659, 217] on button "View" at bounding box center [675, 218] width 33 height 13
click at [103, 176] on span "Driver's license" at bounding box center [68, 176] width 69 height 12
click at [659, 218] on button "View" at bounding box center [675, 218] width 33 height 13
click at [162, 18] on link "Compliance" at bounding box center [138, 18] width 48 height 11
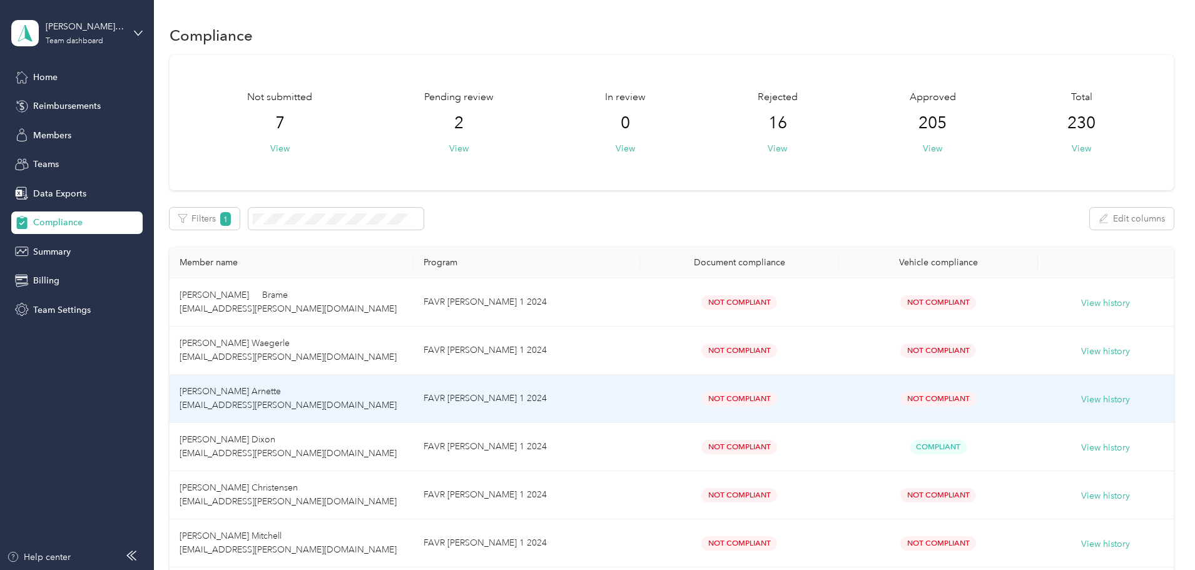
scroll to position [250, 0]
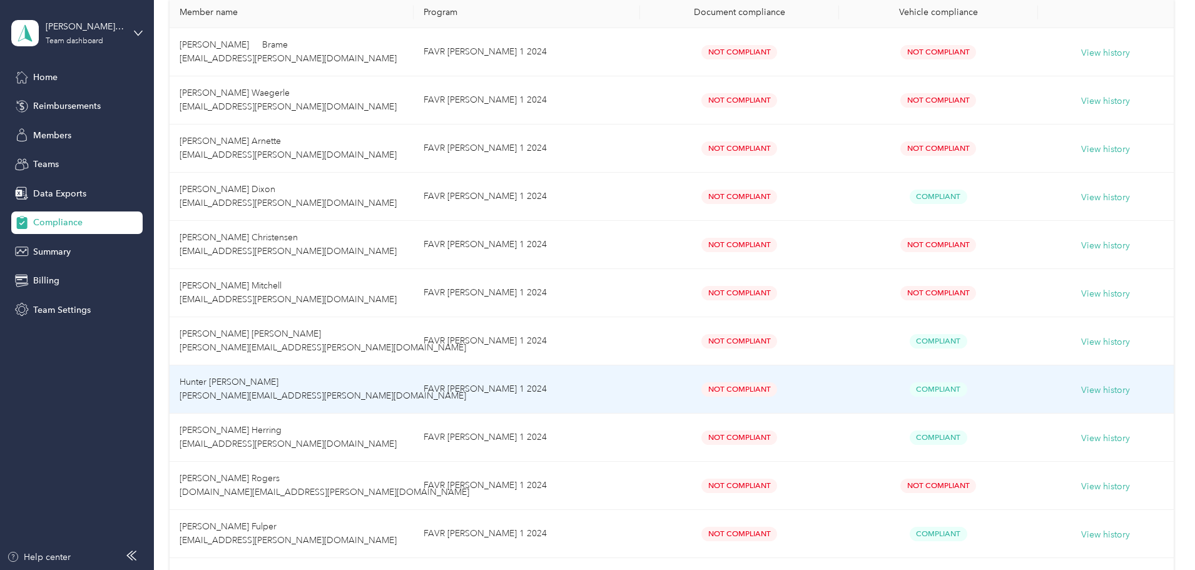
click at [340, 384] on td "Hunter [PERSON_NAME] [PERSON_NAME][EMAIL_ADDRESS][PERSON_NAME][DOMAIN_NAME]" at bounding box center [292, 389] width 244 height 48
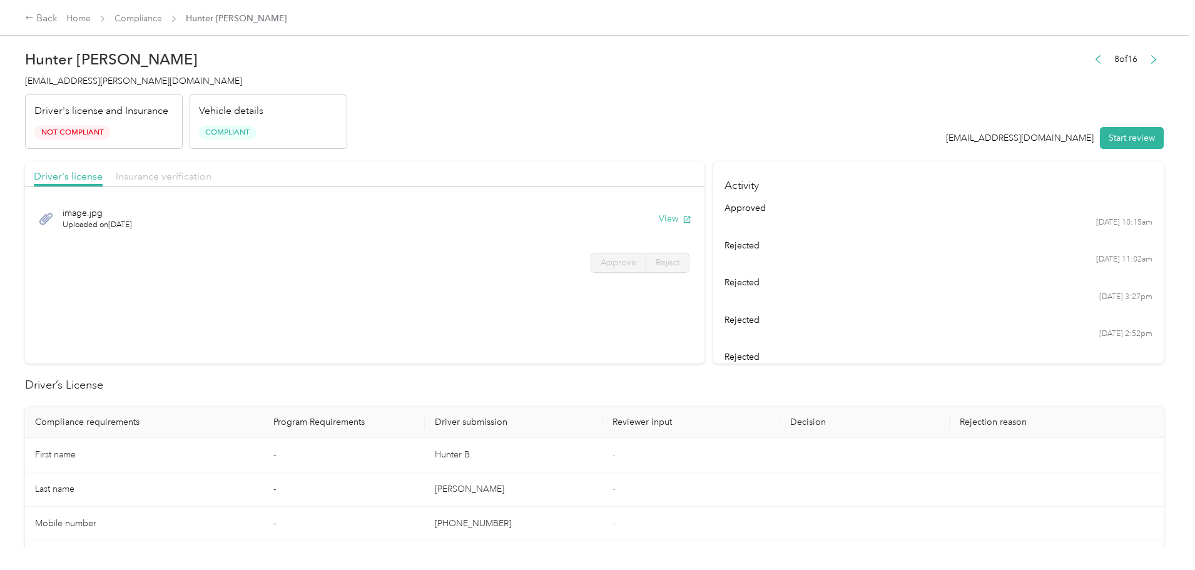
click at [211, 181] on span "Insurance verification" at bounding box center [164, 176] width 96 height 12
click at [659, 220] on button "View" at bounding box center [675, 218] width 33 height 13
